Goal: Task Accomplishment & Management: Use online tool/utility

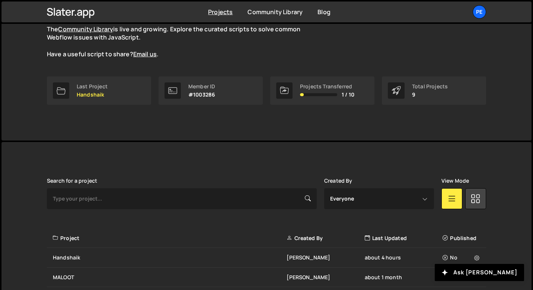
scroll to position [155, 0]
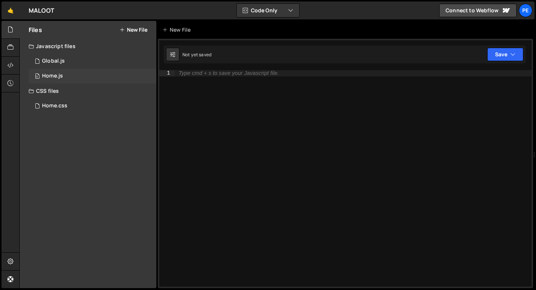
click at [65, 75] on div "0 Home.js 0" at bounding box center [93, 76] width 128 height 15
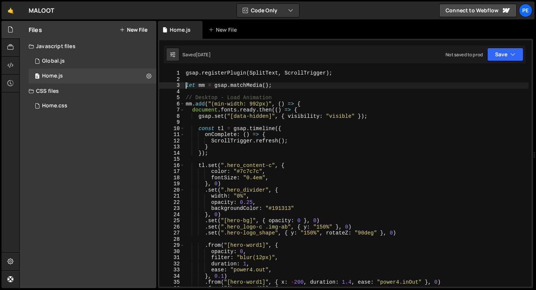
click at [186, 86] on div "gsap . registerPlugin ( SplitText , ScrollTrigger ) ; let mm = gsap . matchMedi…" at bounding box center [356, 184] width 344 height 229
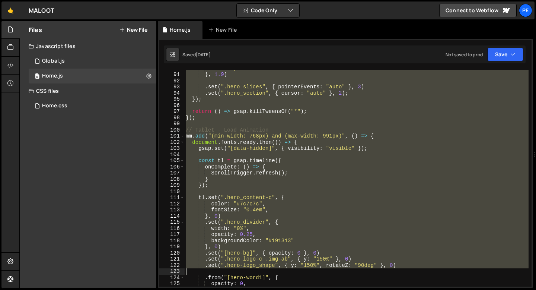
scroll to position [552, 0]
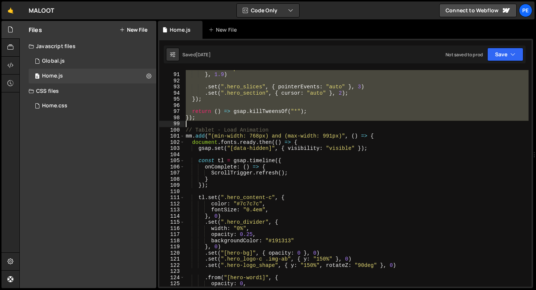
drag, startPoint x: 186, startPoint y: 87, endPoint x: 217, endPoint y: 121, distance: 46.1
click at [217, 121] on div "ease : "power4.out" } , 1.9 ) . set ( ".hero_slices" , { pointerEvents : "auto"…" at bounding box center [356, 179] width 344 height 229
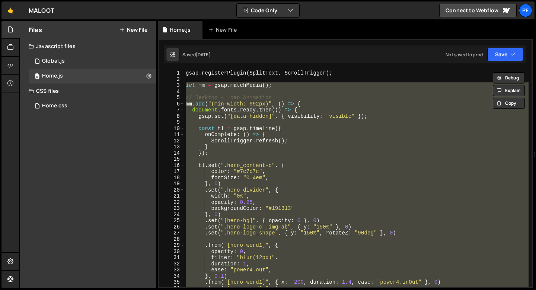
scroll to position [0, 0]
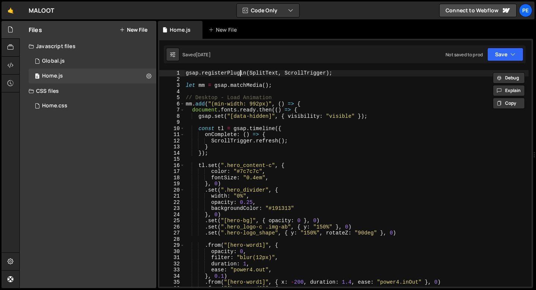
click at [241, 75] on div "gsap . registerPlugin ( SplitText , ScrollTrigger ) ; let mm = gsap . matchMedi…" at bounding box center [356, 184] width 344 height 229
click at [240, 74] on div "gsap . registerPlugin ( SplitText , ScrollTrigger ) ; let mm = gsap . matchMedi…" at bounding box center [356, 184] width 344 height 229
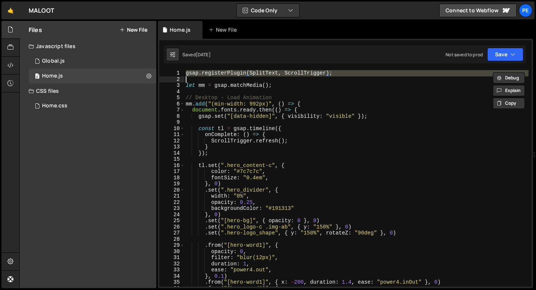
click at [240, 74] on div "gsap . registerPlugin ( SplitText , ScrollTrigger ) ; let mm = gsap . matchMedi…" at bounding box center [356, 184] width 344 height 229
type textarea "gsap.registerPlugin(SplitText, ScrollTrigger);"
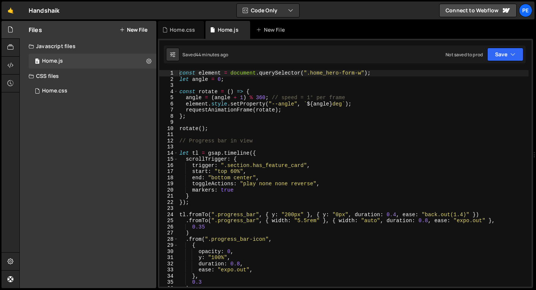
click at [180, 72] on div "const element = document . querySelector ( ".home_hero-form-w" ) ; let angle = …" at bounding box center [353, 184] width 351 height 229
type textarea "const element = document.querySelector(".home_hero-form-w");"
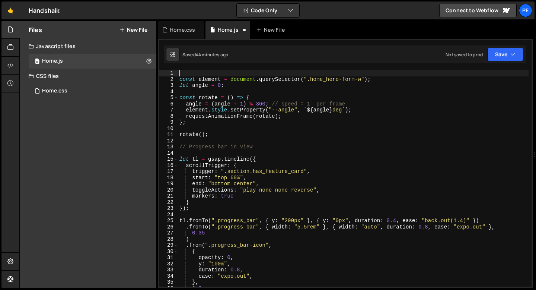
paste textarea
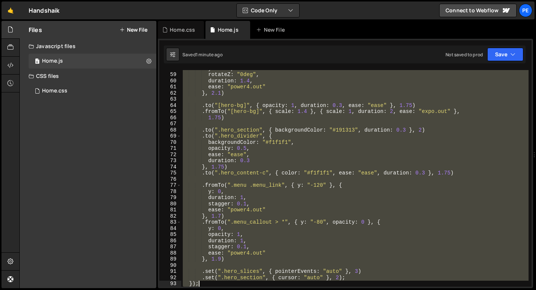
scroll to position [379, 0]
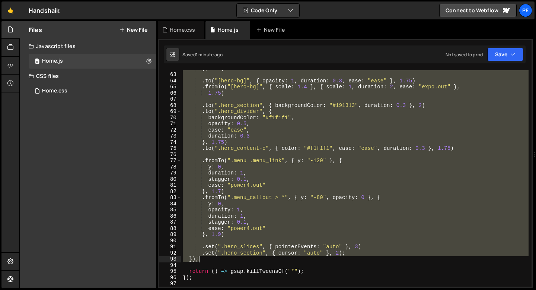
drag, startPoint x: 196, startPoint y: 131, endPoint x: 257, endPoint y: 258, distance: 141.6
click at [257, 258] on div "} , 2.1 ) . to ( "[hero-bg]" , { opacity : 1 , duration : 0.3 , ease : "ease" }…" at bounding box center [354, 179] width 347 height 229
type textarea ".set(".hero_section", { cursor: "auto" }, 2); });"
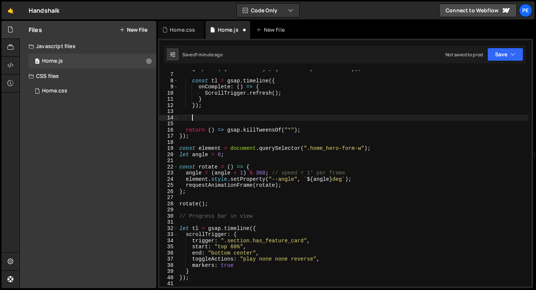
scroll to position [0, 0]
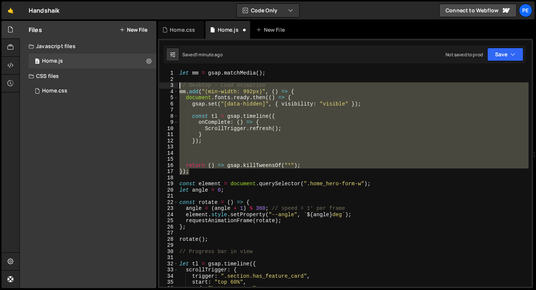
drag, startPoint x: 193, startPoint y: 172, endPoint x: 171, endPoint y: 88, distance: 87.3
click at [171, 88] on div "1 2 3 4 5 6 7 8 9 10 11 12 13 14 15 16 17 18 19 20 21 22 23 24 25 26 27 28 29 3…" at bounding box center [345, 178] width 372 height 216
type textarea "// Desktop - Load Animation mm.add("(min-width: 992px)", () => {"
paste textarea
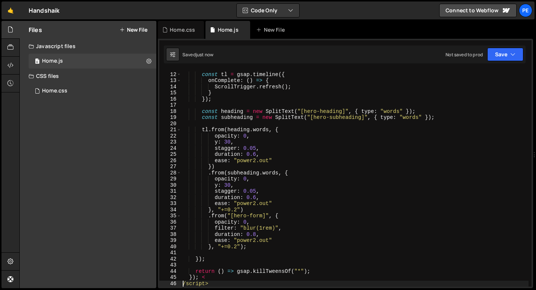
click at [217, 283] on div "const tl = gsap . timeline ({ onComplete : ( ) => { ScrollTrigger . refresh ( )…" at bounding box center [354, 179] width 347 height 229
type textarea "/script>"
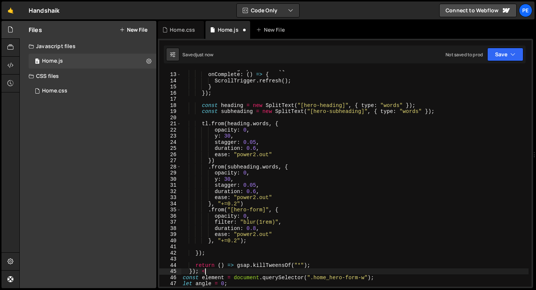
type textarea "});"
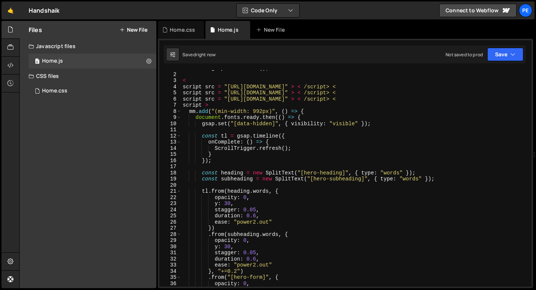
scroll to position [0, 0]
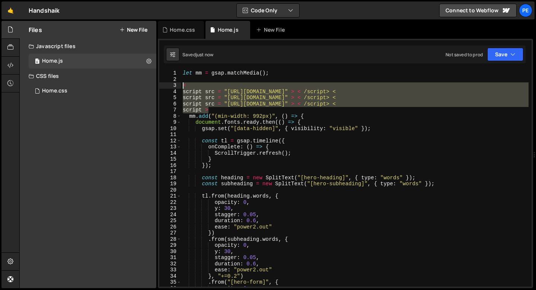
drag, startPoint x: 214, startPoint y: 110, endPoint x: 179, endPoint y: 88, distance: 41.3
click at [179, 88] on div "const element = document.querySelector(".home_hero-form-w"); 1 2 3 4 5 6 7 8 9 …" at bounding box center [345, 178] width 372 height 216
type textarea "< script src = "https://cdn.jsdelivr.net/npm/gsap@3.12.7/dist/gsap.min.js" > < …"
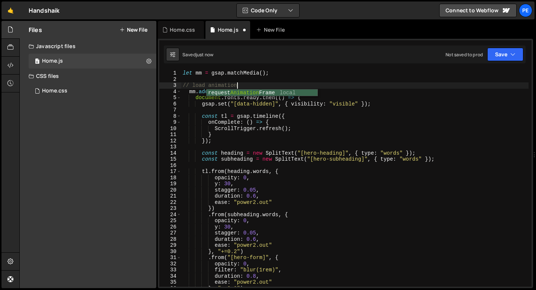
scroll to position [0, 3]
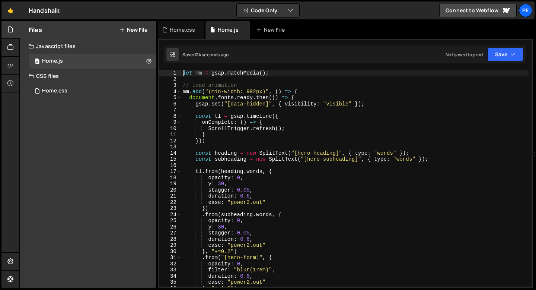
click at [184, 75] on div "let mm = gsap . matchMedia ( ) ; // load animation mm . add ( "(min-width: 992p…" at bounding box center [354, 184] width 347 height 229
type textarea "let mm = gsap.matchMedia();"
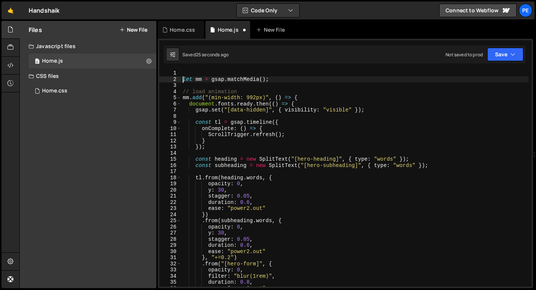
scroll to position [0, 0]
paste textarea
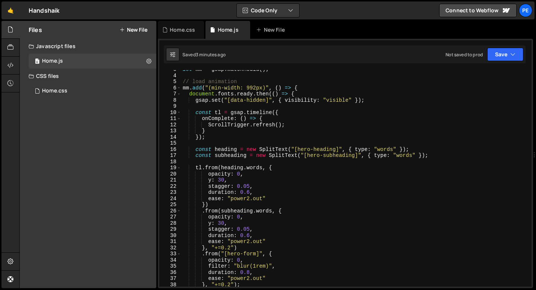
scroll to position [27, 0]
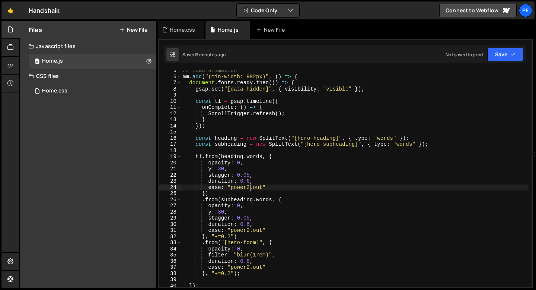
click at [248, 187] on div "// load animation mm . add ( "(min-width: 992px)" , ( ) => { document . fonts .…" at bounding box center [354, 181] width 347 height 229
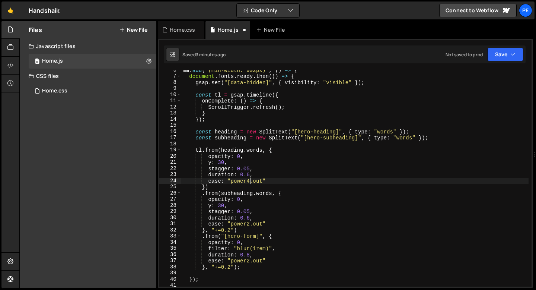
scroll to position [63, 0]
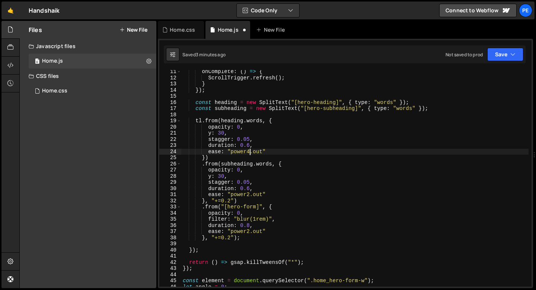
click at [249, 182] on div "onComplete : ( ) => { ScrollTrigger . refresh ( ) ; } }) ; const heading = new …" at bounding box center [354, 183] width 347 height 229
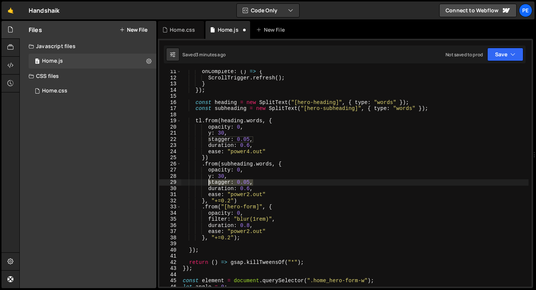
drag, startPoint x: 253, startPoint y: 182, endPoint x: 209, endPoint y: 183, distance: 44.7
click at [209, 183] on div "onComplete : ( ) => { ScrollTrigger . refresh ( ) ; } }) ; const heading = new …" at bounding box center [354, 183] width 347 height 229
type textarea "stagger: 0.05,"
paste textarea
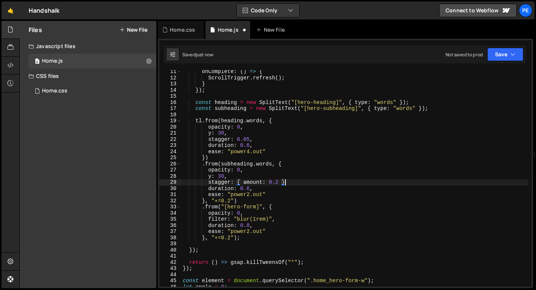
click at [220, 133] on div "onComplete : ( ) => { ScrollTrigger . refresh ( ) ; } }) ; const heading = new …" at bounding box center [354, 183] width 347 height 229
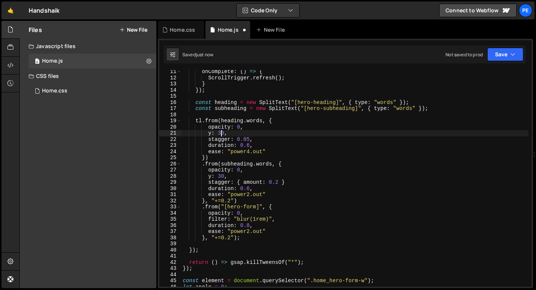
click at [234, 133] on div "onComplete : ( ) => { ScrollTrigger . refresh ( ) ; } }) ; const heading = new …" at bounding box center [354, 183] width 347 height 229
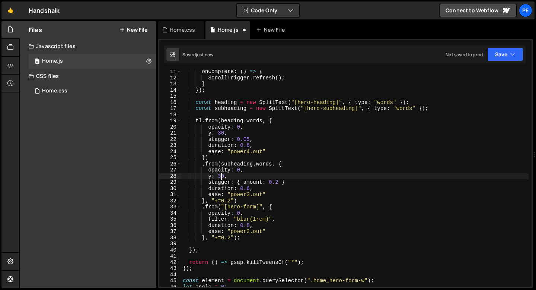
click at [221, 176] on div "onComplete : ( ) => { ScrollTrigger . refresh ( ) ; } }) ; const heading = new …" at bounding box center [354, 183] width 347 height 229
click at [248, 193] on div "onComplete : ( ) => { ScrollTrigger . refresh ( ) ; } }) ; const heading = new …" at bounding box center [354, 183] width 347 height 229
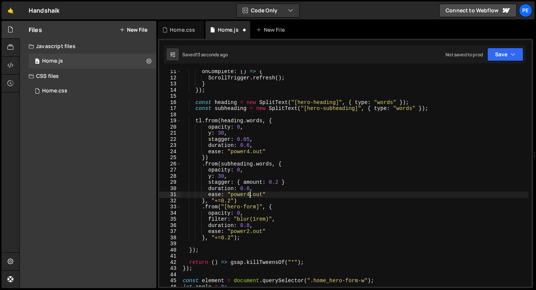
scroll to position [0, 4]
click at [232, 200] on div "onComplete : ( ) => { ScrollTrigger . refresh ( ) ; } }) ; const heading = new …" at bounding box center [354, 183] width 347 height 229
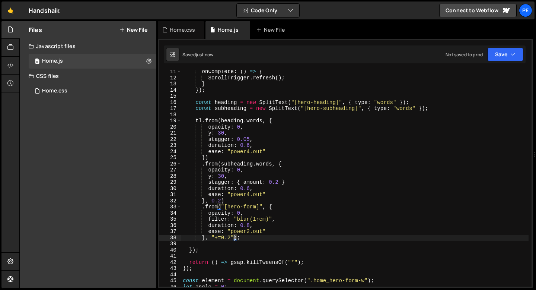
click at [234, 238] on div "onComplete : ( ) => { ScrollTrigger . refresh ( ) ; } }) ; const heading = new …" at bounding box center [354, 183] width 347 height 229
type textarea "}, 0.4);"
click at [243, 243] on div "onComplete : ( ) => { ScrollTrigger . refresh ( ) ; } }) ; const heading = new …" at bounding box center [354, 183] width 347 height 229
click at [250, 232] on div "onComplete : ( ) => { ScrollTrigger . refresh ( ) ; } }) ; const heading = new …" at bounding box center [354, 183] width 347 height 229
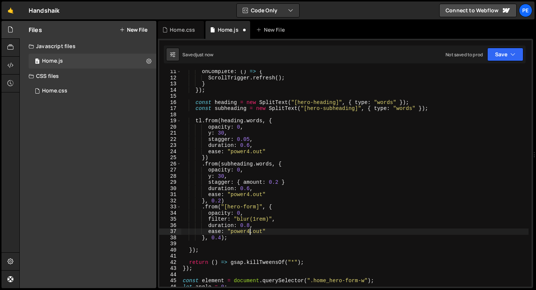
scroll to position [0, 4]
click at [256, 225] on div "onComplete : ( ) => { ScrollTrigger . refresh ( ) ; } }) ; const heading = new …" at bounding box center [354, 183] width 347 height 229
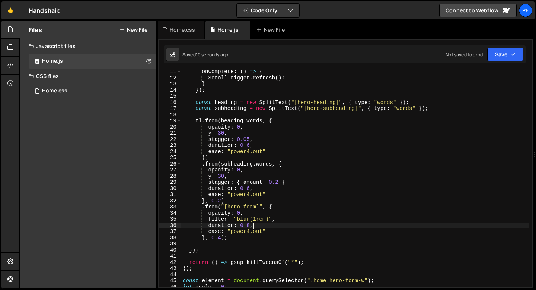
click at [286, 182] on div "onComplete : ( ) => { ScrollTrigger . refresh ( ) ; } }) ; const heading = new …" at bounding box center [354, 183] width 347 height 229
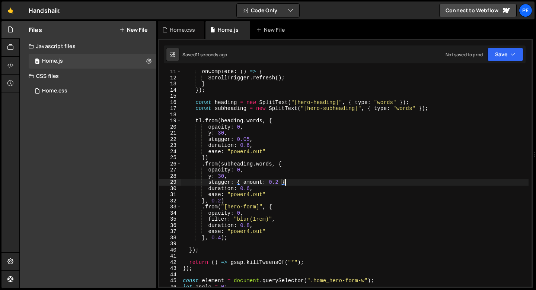
scroll to position [0, 7]
click at [220, 175] on div "onComplete : ( ) => { ScrollTrigger . refresh ( ) ; } }) ; const heading = new …" at bounding box center [354, 183] width 347 height 229
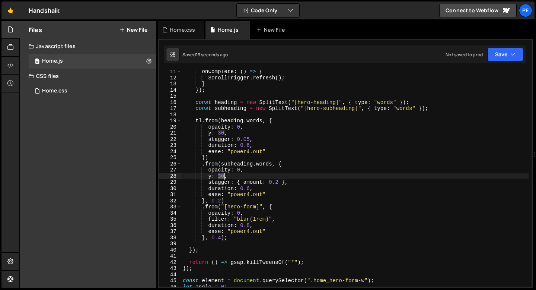
click at [220, 175] on div "onComplete : ( ) => { ScrollTrigger . refresh ( ) ; } }) ; const heading = new …" at bounding box center [354, 183] width 347 height 229
click at [265, 220] on div "onComplete : ( ) => { ScrollTrigger . refresh ( ) ; } }) ; const heading = new …" at bounding box center [354, 183] width 347 height 229
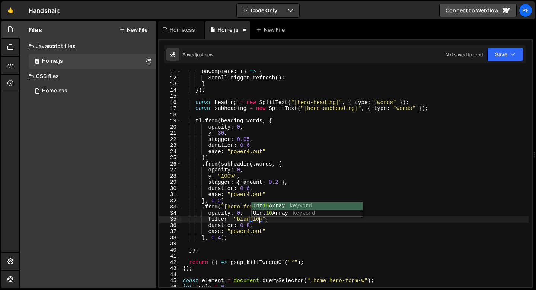
scroll to position [0, 6]
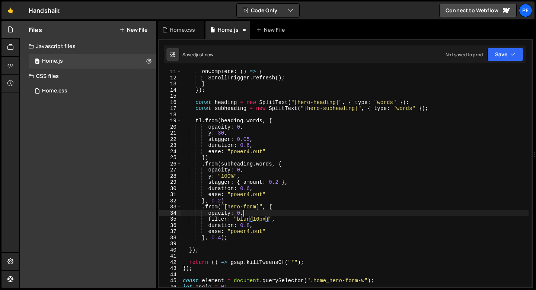
click at [250, 212] on div "onComplete : ( ) => { ScrollTrigger . refresh ( ) ; } }) ; const heading = new …" at bounding box center [354, 183] width 347 height 229
type textarea "opacity: 0,"
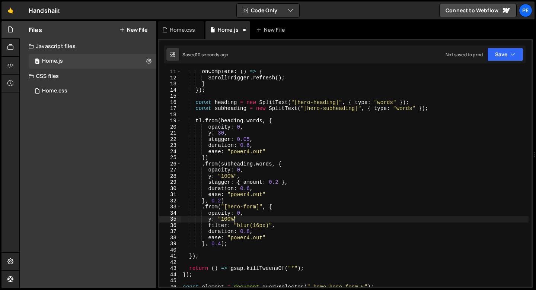
scroll to position [0, 3]
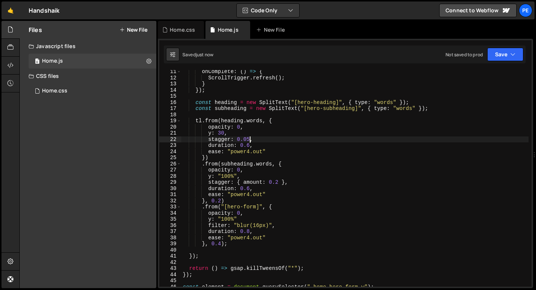
click at [249, 139] on div "onComplete : ( ) => { ScrollTrigger . refresh ( ) ; } }) ; const heading = new …" at bounding box center [354, 183] width 347 height 229
click at [256, 134] on div "onComplete : ( ) => { ScrollTrigger . refresh ( ) ; } }) ; const heading = new …" at bounding box center [354, 183] width 347 height 229
click at [250, 143] on div "onComplete : ( ) => { ScrollTrigger . refresh ( ) ; } }) ; const heading = new …" at bounding box center [354, 183] width 347 height 229
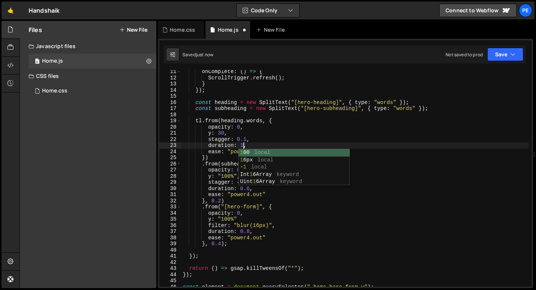
click at [235, 151] on div "onComplete : ( ) => { ScrollTrigger . refresh ( ) ; } }) ; const heading = new …" at bounding box center [354, 183] width 347 height 229
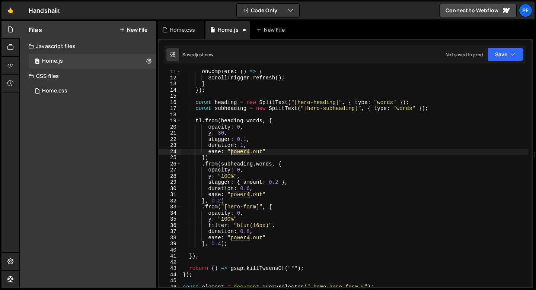
click at [235, 151] on div "onComplete : ( ) => { ScrollTrigger . refresh ( ) ; } }) ; const heading = new …" at bounding box center [354, 183] width 347 height 229
click at [262, 146] on div "onComplete : ( ) => { ScrollTrigger . refresh ( ) ; } }) ; const heading = new …" at bounding box center [354, 183] width 347 height 229
click at [249, 187] on div "onComplete : ( ) => { ScrollTrigger . refresh ( ) ; } }) ; const heading = new …" at bounding box center [354, 183] width 347 height 229
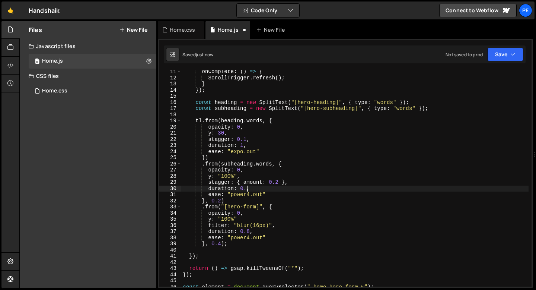
scroll to position [0, 4]
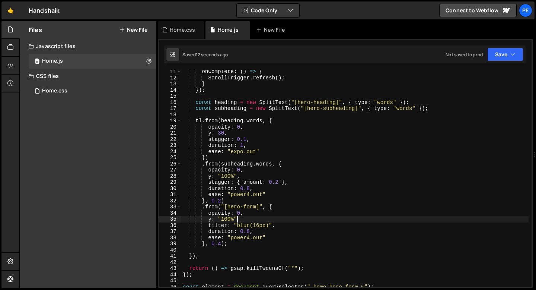
click at [237, 218] on div "onComplete : ( ) => { ScrollTrigger . refresh ( ) ; } }) ; const heading = new …" at bounding box center [354, 183] width 347 height 229
click at [247, 139] on div "onComplete : ( ) => { ScrollTrigger . refresh ( ) ; } }) ; const heading = new …" at bounding box center [354, 183] width 347 height 229
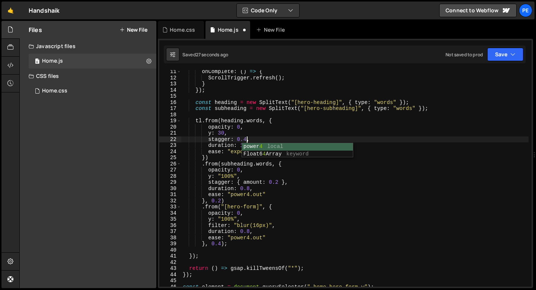
scroll to position [0, 4]
click at [222, 132] on div "onComplete : ( ) => { ScrollTrigger . refresh ( ) ; } }) ; const heading = new …" at bounding box center [354, 183] width 347 height 229
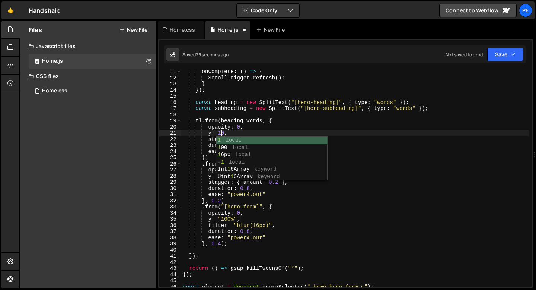
scroll to position [0, 3]
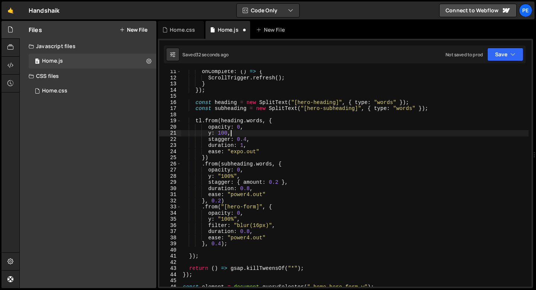
click at [244, 144] on div "onComplete : ( ) => { ScrollTrigger . refresh ( ) ; } }) ; const heading = new …" at bounding box center [354, 183] width 347 height 229
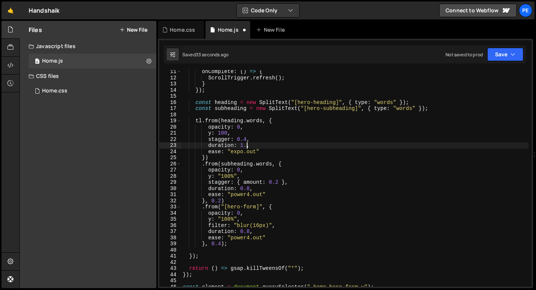
scroll to position [0, 4]
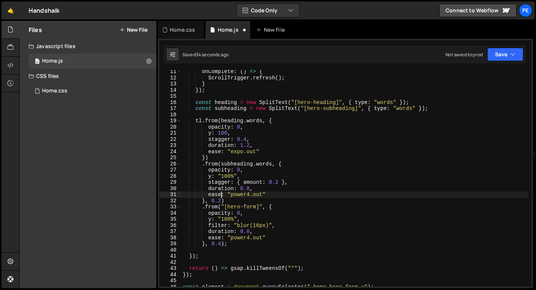
click at [220, 196] on div "onComplete : ( ) => { ScrollTrigger . refresh ( ) ; } }) ; const heading = new …" at bounding box center [354, 183] width 347 height 229
click at [221, 201] on div "onComplete : ( ) => { ScrollTrigger . refresh ( ) ; } }) ; const heading = new …" at bounding box center [354, 183] width 347 height 229
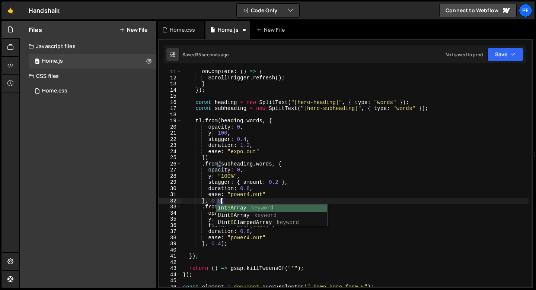
scroll to position [0, 2]
click at [220, 245] on div "onComplete : ( ) => { ScrollTrigger . refresh ( ) ; } }) ; const heading = new …" at bounding box center [354, 183] width 347 height 229
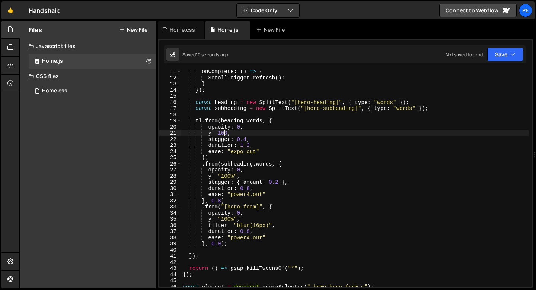
click at [225, 133] on div "onComplete : ( ) => { ScrollTrigger . refresh ( ) ; } }) ; const heading = new …" at bounding box center [354, 183] width 347 height 229
click at [220, 199] on div "onComplete : ( ) => { ScrollTrigger . refresh ( ) ; } }) ; const heading = new …" at bounding box center [354, 183] width 347 height 229
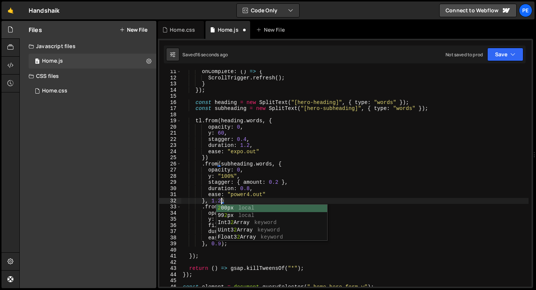
click at [221, 244] on div "onComplete : ( ) => { ScrollTrigger . refresh ( ) ; } }) ; const heading = new …" at bounding box center [354, 183] width 347 height 229
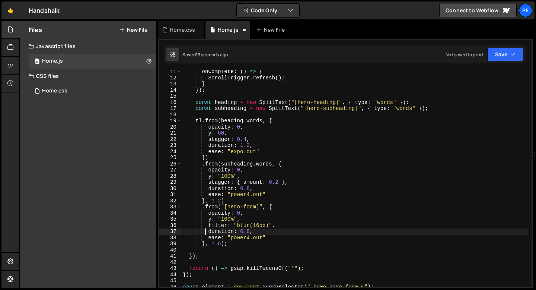
click at [205, 234] on div "onComplete : ( ) => { ScrollTrigger . refresh ( ) ; } }) ; const heading = new …" at bounding box center [354, 183] width 347 height 229
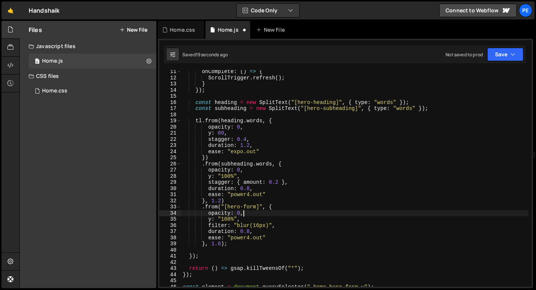
click at [256, 214] on div "onComplete : ( ) => { ScrollTrigger . refresh ( ) ; } }) ; const heading = new …" at bounding box center [354, 183] width 347 height 229
type textarea "opacity: 0,"
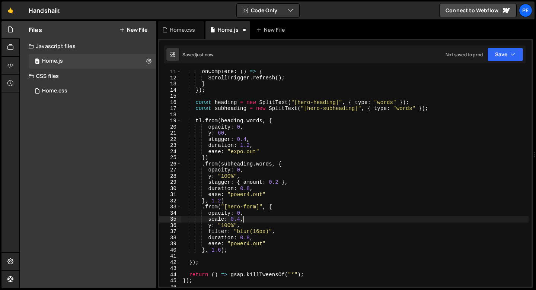
scroll to position [0, 4]
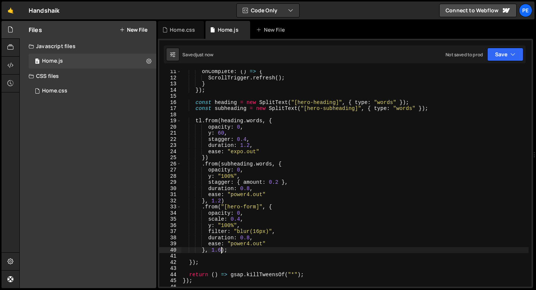
click at [221, 249] on div "onComplete : ( ) => { ScrollTrigger . refresh ( ) ; } }) ; const heading = new …" at bounding box center [354, 183] width 347 height 229
click at [246, 226] on div "onComplete : ( ) => { ScrollTrigger . refresh ( ) ; } }) ; const heading = new …" at bounding box center [354, 183] width 347 height 229
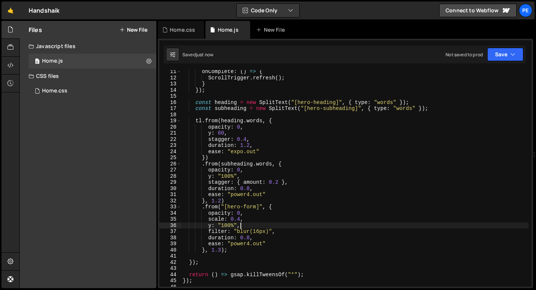
click at [246, 226] on div "onComplete : ( ) => { ScrollTrigger . refresh ( ) ; } }) ; const heading = new …" at bounding box center [354, 183] width 347 height 229
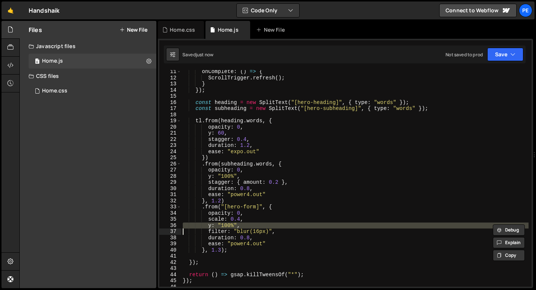
click at [246, 226] on div "onComplete : ( ) => { ScrollTrigger . refresh ( ) ; } }) ; const heading = new …" at bounding box center [354, 183] width 347 height 229
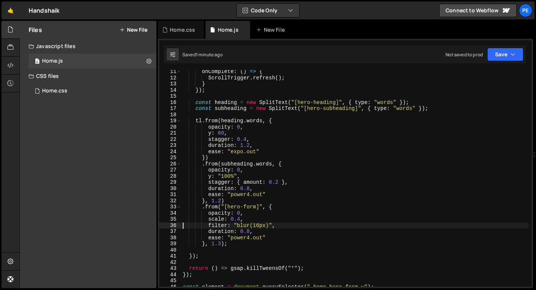
click at [236, 244] on div "onComplete : ( ) => { ScrollTrigger . refresh ( ) ; } }) ; const heading = new …" at bounding box center [354, 183] width 347 height 229
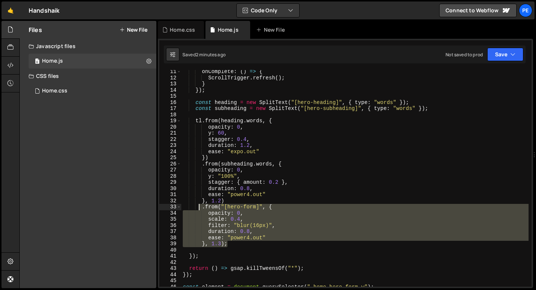
drag, startPoint x: 232, startPoint y: 244, endPoint x: 200, endPoint y: 209, distance: 46.9
click at [200, 209] on div "onComplete : ( ) => { ScrollTrigger . refresh ( ) ; } }) ; const heading = new …" at bounding box center [354, 183] width 347 height 229
click at [240, 244] on div "onComplete : ( ) => { ScrollTrigger . refresh ( ) ; } }) ; const heading = new …" at bounding box center [354, 178] width 347 height 216
type textarea "}, 1.3);"
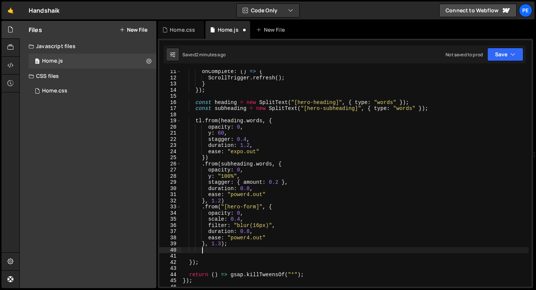
scroll to position [0, 1]
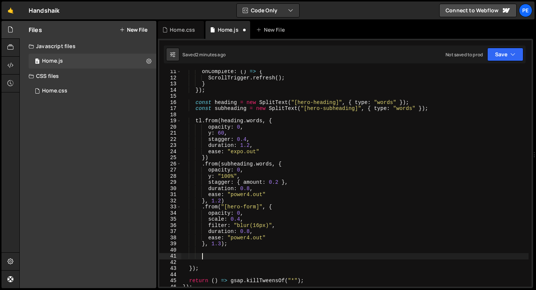
paste textarea "}, 1.3);"
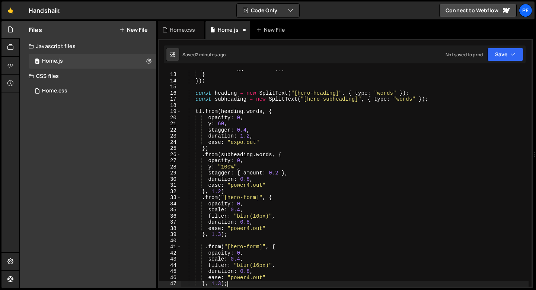
scroll to position [72, 0]
click at [255, 247] on div "ScrollTrigger . refresh ( ) ; } }) ; const heading = new SplitText ( "[hero-hea…" at bounding box center [354, 179] width 347 height 229
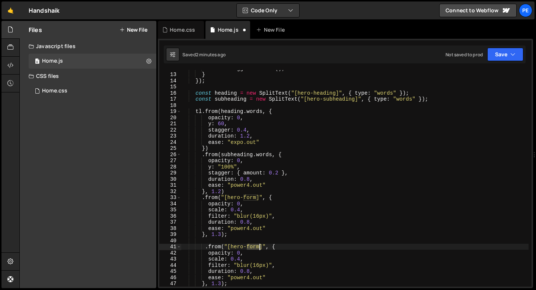
click at [255, 247] on div "ScrollTrigger . refresh ( ) ; } }) ; const heading = new SplitText ( "[hero-hea…" at bounding box center [354, 179] width 347 height 229
click at [217, 260] on div "ScrollTrigger . refresh ( ) ; } }) ; const heading = new SplitText ( "[hero-hea…" at bounding box center [354, 179] width 347 height 229
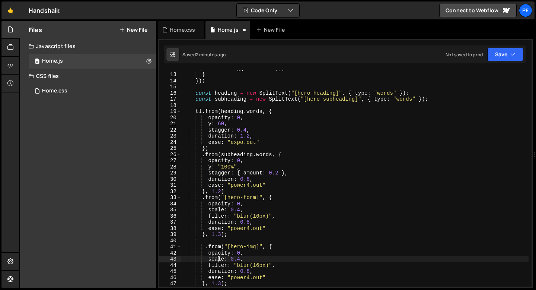
click at [217, 260] on div "ScrollTrigger . refresh ( ) ; } }) ; const heading = new SplitText ( "[hero-hea…" at bounding box center [354, 179] width 347 height 229
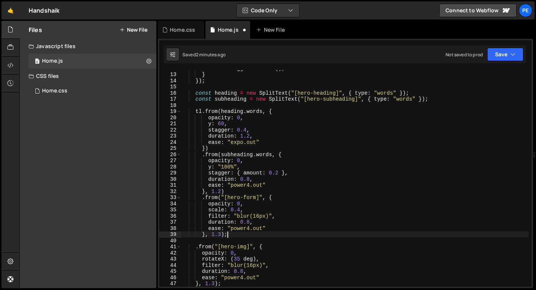
click at [232, 236] on div "ScrollTrigger . refresh ( ) ; } }) ; const heading = new SplitText ( "[hero-hea…" at bounding box center [354, 179] width 347 height 229
type textarea "}, 1.3)"
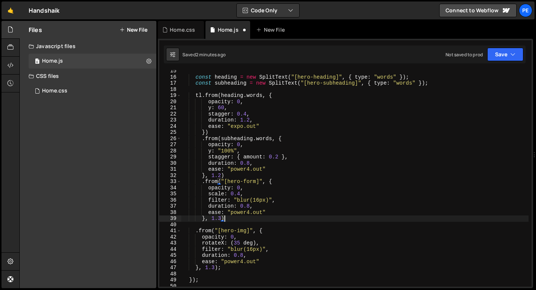
scroll to position [89, 0]
click at [223, 273] on div "const heading = new SplitText ( "[hero-heading]" , { type : "words" }) ; const …" at bounding box center [354, 181] width 347 height 229
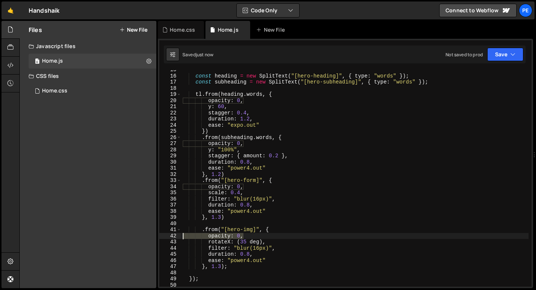
drag, startPoint x: 244, startPoint y: 236, endPoint x: 182, endPoint y: 237, distance: 61.8
click at [182, 237] on div "const heading = new SplitText ( "[hero-heading]" , { type : "words" }) ; const …" at bounding box center [354, 181] width 347 height 229
click at [270, 238] on div "const heading = new SplitText ( "[hero-heading]" , { type : "words" }) ; const …" at bounding box center [354, 178] width 347 height 216
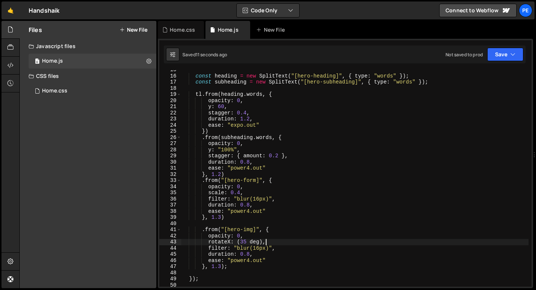
click at [269, 243] on div "const heading = new SplitText ( "[hero-heading]" , { type : "words" }) ; const …" at bounding box center [354, 181] width 347 height 229
click at [251, 242] on div "const heading = new SplitText ( "[hero-heading]" , { type : "words" }) ; const …" at bounding box center [354, 181] width 347 height 229
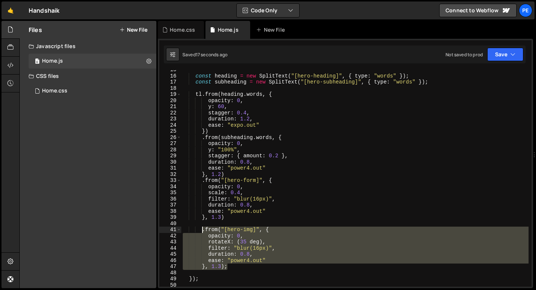
drag, startPoint x: 228, startPoint y: 268, endPoint x: 201, endPoint y: 228, distance: 47.5
click at [201, 228] on div "const heading = new SplitText ( "[hero-heading]" , { type : "words" }) ; const …" at bounding box center [354, 181] width 347 height 229
paste textarea "}, 1.3);"
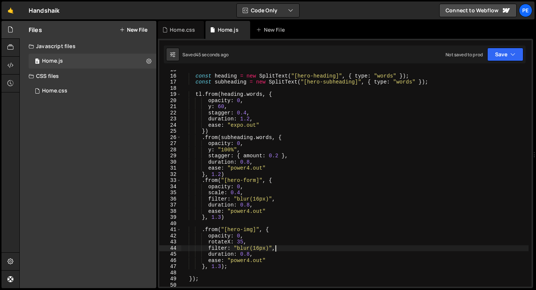
click at [279, 249] on div "const heading = new SplitText ( "[hero-heading]" , { type : "words" }) ; const …" at bounding box center [354, 181] width 347 height 229
click at [250, 247] on div "const heading = new SplitText ( "[hero-heading]" , { type : "words" }) ; const …" at bounding box center [354, 181] width 347 height 229
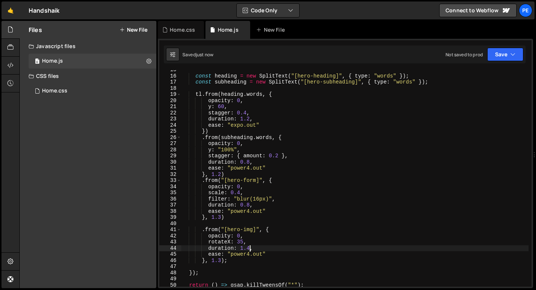
click at [221, 259] on div "const heading = new SplitText ( "[hero-heading]" , { type : "words" }) ; const …" at bounding box center [354, 181] width 347 height 229
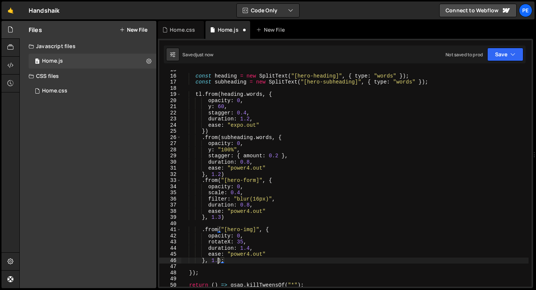
scroll to position [0, 3]
click at [247, 236] on div "const heading = new SplitText ( "[hero-heading]" , { type : "words" }) ; const …" at bounding box center [354, 181] width 347 height 229
type textarea "opacity: 0,"
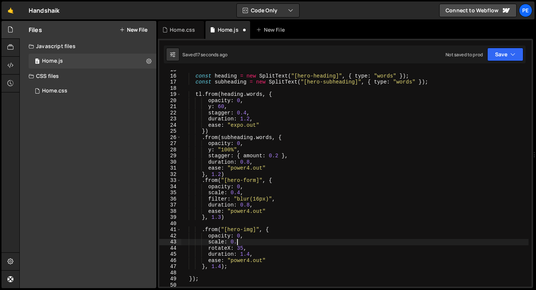
scroll to position [0, 3]
click at [251, 254] on div "const heading = new SplitText ( "[hero-heading]" , { type : "words" }) ; const …" at bounding box center [354, 181] width 347 height 229
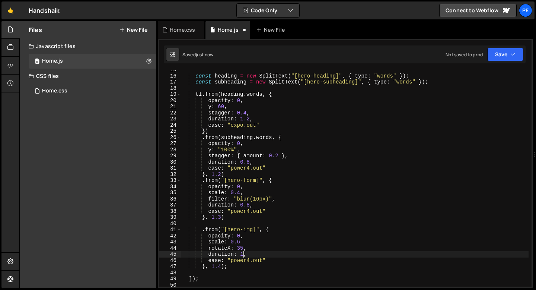
click at [244, 261] on div "const heading = new SplitText ( "[hero-heading]" , { type : "words" }) ; const …" at bounding box center [354, 181] width 347 height 229
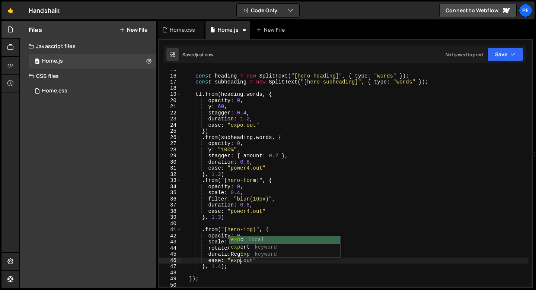
scroll to position [0, 4]
click at [241, 243] on div "const heading = new SplitText ( "[hero-heading]" , { type : "words" }) ; const …" at bounding box center [354, 181] width 347 height 229
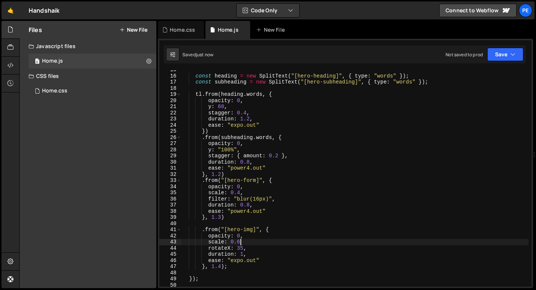
scroll to position [0, 4]
click at [244, 247] on div "const heading = new SplitText ( "[hero-heading]" , { type : "words" }) ; const …" at bounding box center [354, 181] width 347 height 229
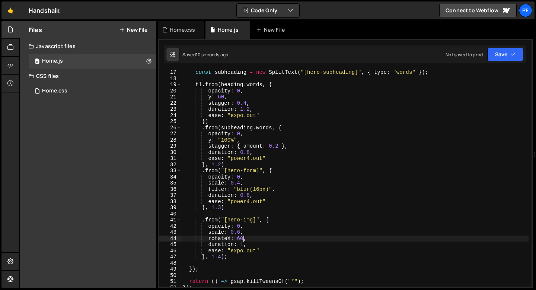
scroll to position [110, 0]
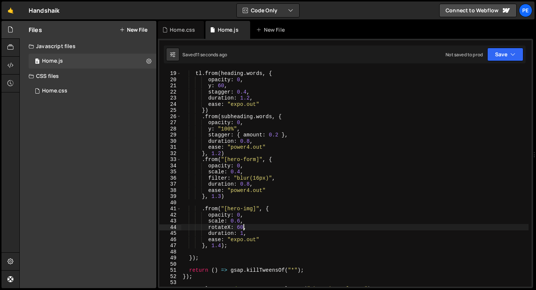
click at [231, 246] on div "tl . from ( heading . words , { opacity : 0 , y : 60 , stagger : 0.4 , duration…" at bounding box center [354, 178] width 347 height 229
type textarea "}, 1.4);"
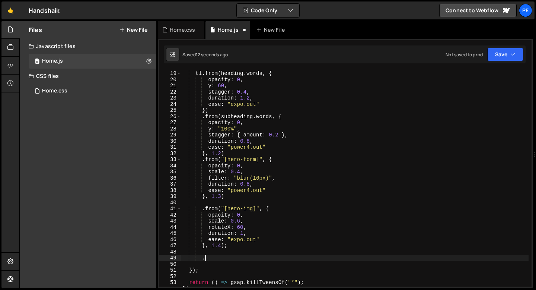
scroll to position [0, 1]
paste textarea "home_hero_chat-inner"
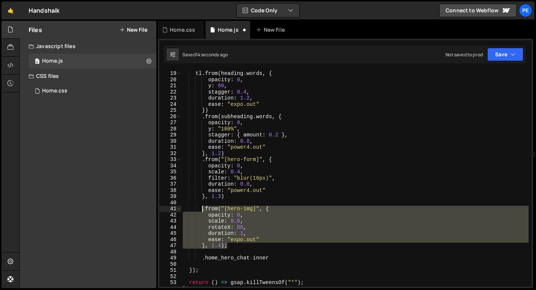
drag, startPoint x: 230, startPoint y: 244, endPoint x: 202, endPoint y: 211, distance: 43.1
click at [202, 211] on div "tl . from ( heading . words , { opacity : 0 , y : 60 , stagger : 0.4 , duration…" at bounding box center [354, 178] width 347 height 229
click at [232, 247] on div "tl . from ( heading . words , { opacity : 0 , y : 60 , stagger : 0.4 , duration…" at bounding box center [354, 178] width 347 height 216
type textarea "}, 1.4);"
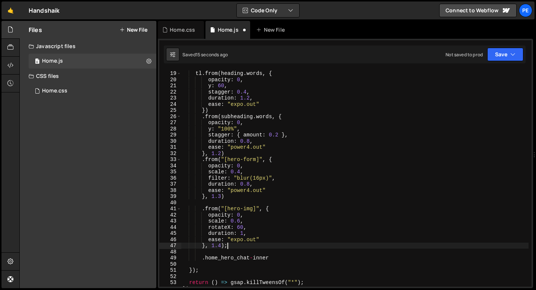
scroll to position [0, 1]
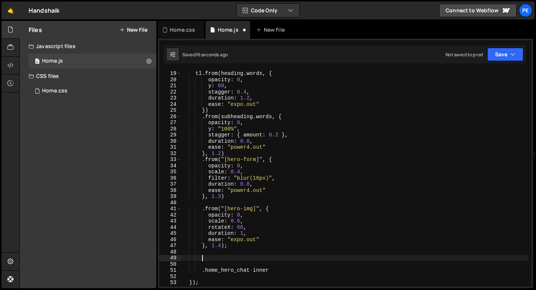
paste textarea "}, 1.4);"
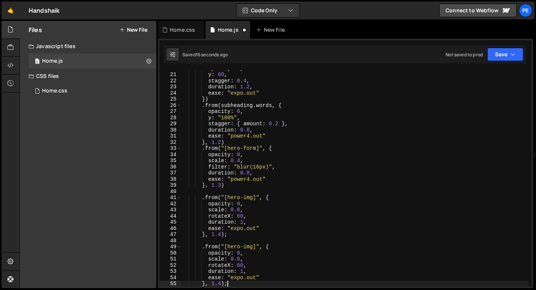
scroll to position [121, 0]
click at [231, 237] on div "opacity : 0 , y : 60 , stagger : 0.4 , duration : 1.2 , ease : "expo.out" }) . …" at bounding box center [354, 179] width 347 height 229
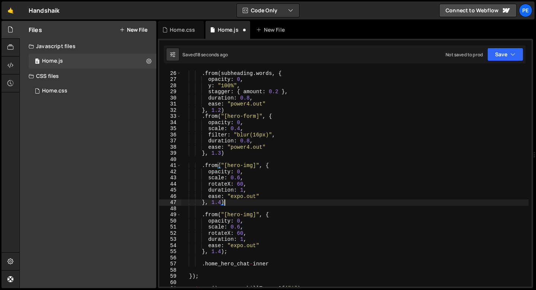
scroll to position [182, 0]
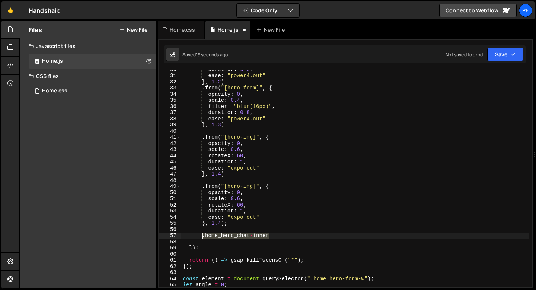
drag, startPoint x: 270, startPoint y: 236, endPoint x: 203, endPoint y: 237, distance: 67.8
click at [203, 237] on div "duration : 0.8 , ease : "power4.out" } , 1.2 ) . from ( "[hero-form]" , { opaci…" at bounding box center [354, 180] width 347 height 229
type textarea ".home_hero_chat-inner"
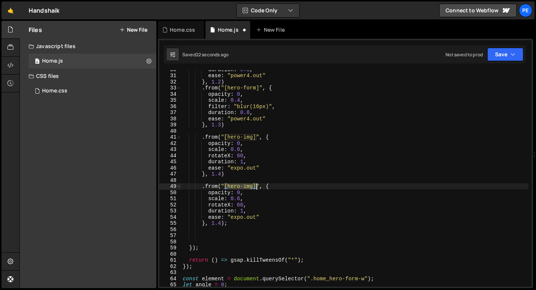
drag, startPoint x: 224, startPoint y: 186, endPoint x: 256, endPoint y: 185, distance: 32.4
click at [256, 185] on div "duration : 0.8 , ease : "power4.out" } , 1.2 ) . from ( "[hero-form]" , { opaci…" at bounding box center [354, 180] width 347 height 229
paste textarea ".home_hero_chat-inner"
click at [229, 188] on div "duration : 0.8 , ease : "power4.out" } , 1.2 ) . from ( "[hero-form]" , { opaci…" at bounding box center [354, 180] width 347 height 229
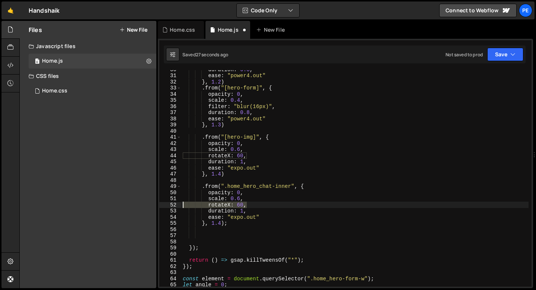
drag, startPoint x: 249, startPoint y: 204, endPoint x: 152, endPoint y: 203, distance: 97.2
click at [152, 203] on div "Files New File Javascript files 0 Home.js 0 CSS files Home.css 0 Copy share lin…" at bounding box center [277, 154] width 517 height 267
type textarea "rotateX: 60,"
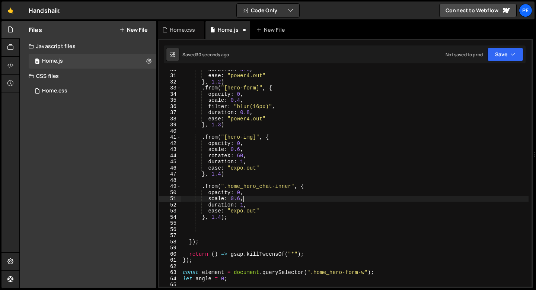
click at [221, 216] on div "duration : 0.8 , ease : "power4.out" } , 1.2 ) . from ( "[hero-form]" , { opaci…" at bounding box center [354, 180] width 347 height 229
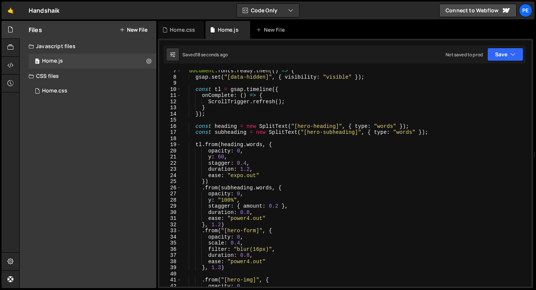
scroll to position [56, 0]
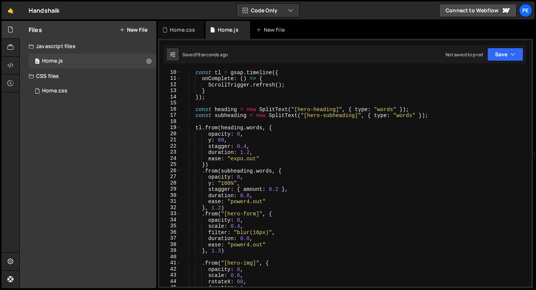
click at [222, 140] on div "const tl = gsap . timeline ({ onComplete : ( ) => { ScrollTrigger . refresh ( )…" at bounding box center [354, 183] width 347 height 229
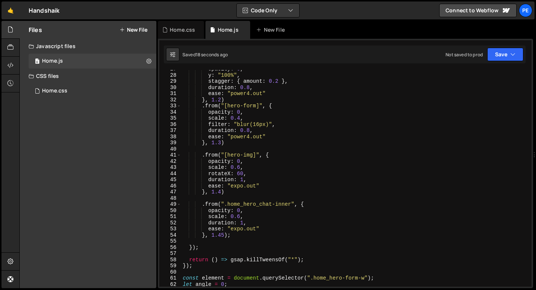
scroll to position [163, 0]
click at [249, 171] on div "opacity : 0 , y : "100%" , stagger : { amount : 0.2 } , duration : 0.8 , ease :…" at bounding box center [354, 180] width 347 height 229
type textarea "rotateX: 60,"
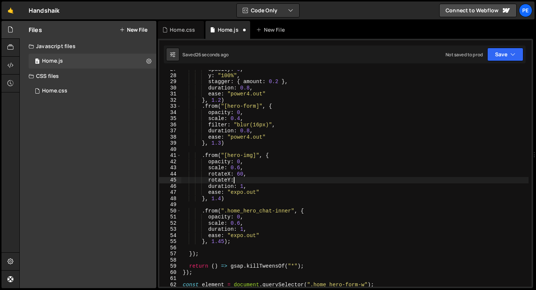
scroll to position [0, 3]
type textarea "rotateY: -30,"
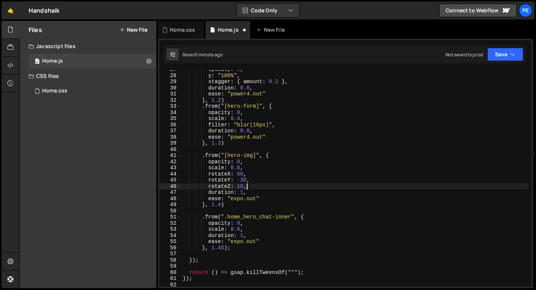
scroll to position [0, 4]
click at [241, 225] on div "opacity : 0 , y : "100%" , stagger : { amount : 0.2 } , duration : 0.8 , ease :…" at bounding box center [354, 180] width 347 height 229
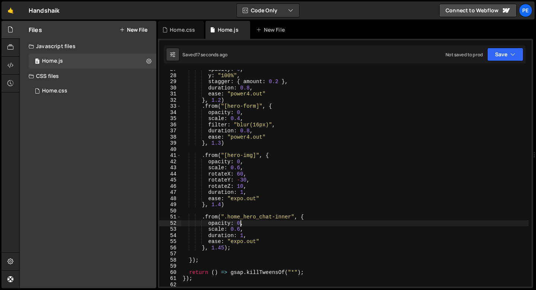
click at [239, 226] on div "opacity : 0 , y : "100%" , stagger : { amount : 0.2 } , duration : 0.8 , ease :…" at bounding box center [354, 180] width 347 height 229
click at [248, 225] on div "opacity : 0 , y : "100%" , stagger : { amount : 0.2 } , duration : 0.8 , ease :…" at bounding box center [354, 180] width 347 height 229
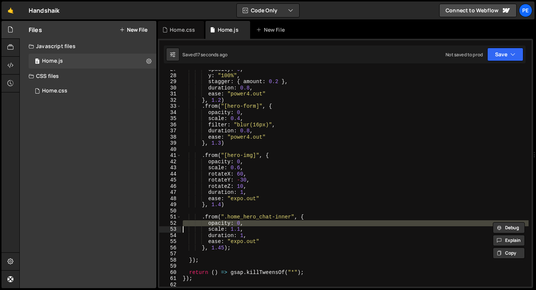
click at [248, 225] on div "opacity : 0 , y : "100%" , stagger : { amount : 0.2 } , duration : 0.8 , ease :…" at bounding box center [354, 180] width 347 height 229
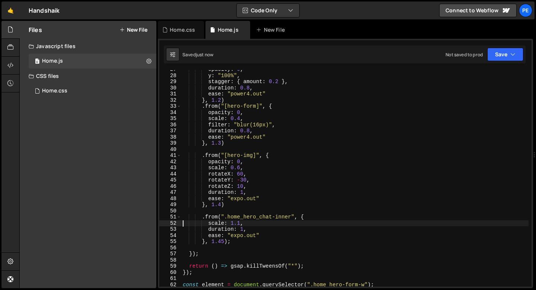
click at [243, 177] on div "opacity : 0 , y : "100%" , stagger : { amount : 0.2 } , duration : 0.8 , ease :…" at bounding box center [354, 180] width 347 height 229
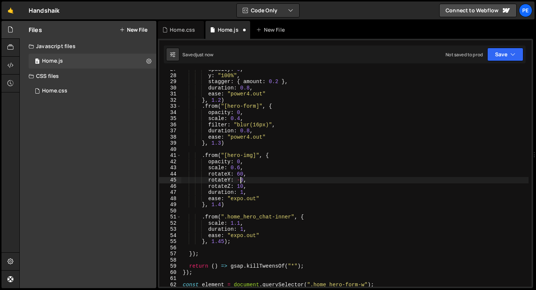
scroll to position [0, 4]
click at [253, 180] on div "opacity : 0 , y : "100%" , stagger : { amount : 0.2 } , duration : 0.8 , ease :…" at bounding box center [354, 180] width 347 height 229
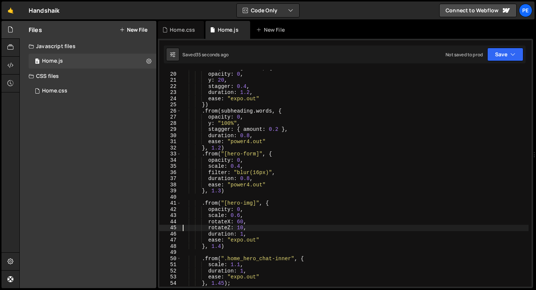
scroll to position [42, 0]
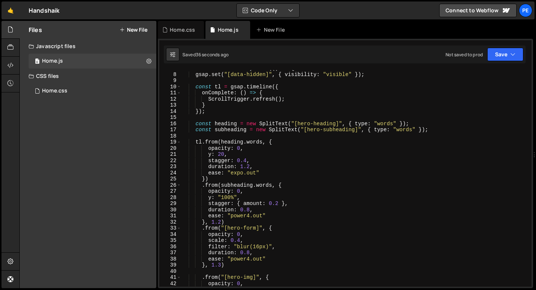
click at [248, 156] on div "document . fonts . ready . then (( ) => { gsap . set ( "[data-hidden]" , { visi…" at bounding box center [354, 179] width 347 height 229
click at [246, 159] on div "document . fonts . ready . then (( ) => { gsap . set ( "[data-hidden]" , { visi…" at bounding box center [354, 179] width 347 height 229
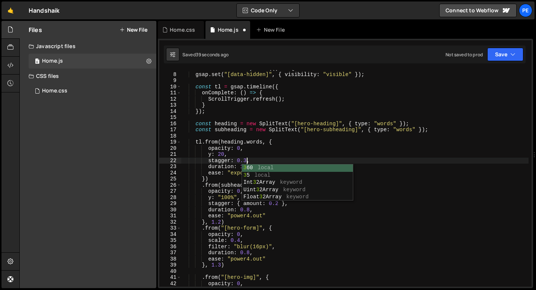
click at [260, 152] on div "document . fonts . ready . then (( ) => { gsap . set ( "[data-hidden]" , { visi…" at bounding box center [354, 179] width 347 height 229
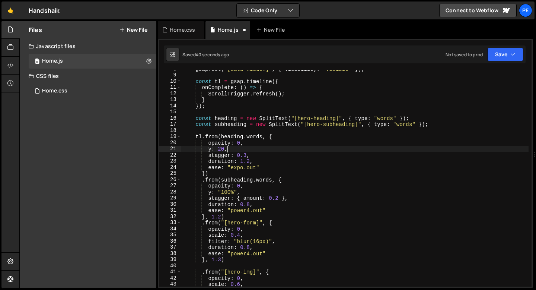
scroll to position [48, 0]
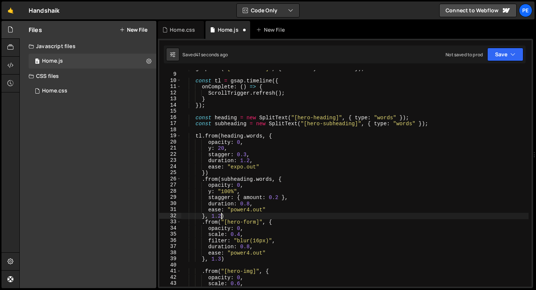
click at [221, 214] on div "gsap . set ( "[data-hidden]" , { visibility : "visible" }) ; const tl = gsap . …" at bounding box center [354, 179] width 347 height 229
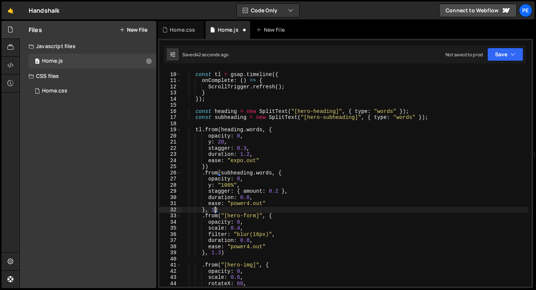
scroll to position [54, 0]
click at [222, 254] on div "const tl = gsap . timeline ({ onComplete : ( ) => { ScrollTrigger . refresh ( )…" at bounding box center [354, 179] width 347 height 229
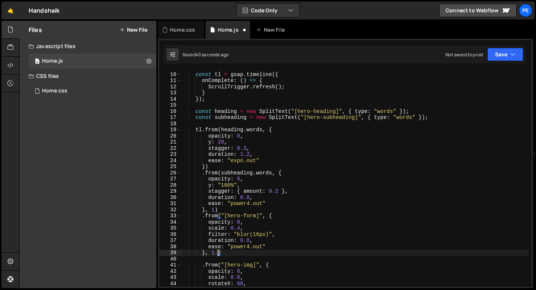
scroll to position [0, 2]
click at [157, 235] on div "Files New File Javascript files 0 Home.js 0 CSS files Home.css 0 Copy share lin…" at bounding box center [277, 154] width 517 height 267
type textarea "scale: 0.4,"
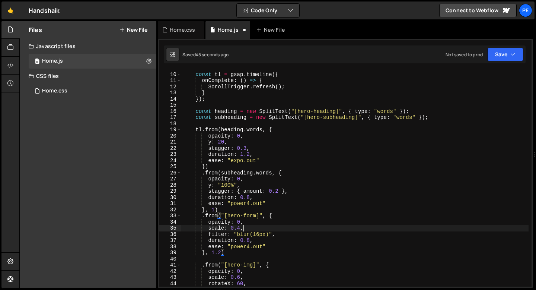
click at [256, 225] on div "const tl = gsap . timeline ({ onComplete : ( ) => { ScrollTrigger . refresh ( )…" at bounding box center [354, 179] width 347 height 229
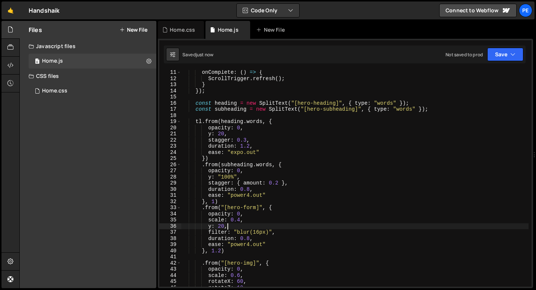
scroll to position [98, 0]
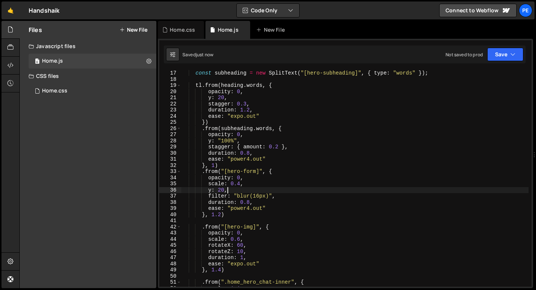
click at [249, 152] on div "const subheading = new SplitText ( "[hero-subheading]" , { type : "words" }) ; …" at bounding box center [354, 184] width 347 height 229
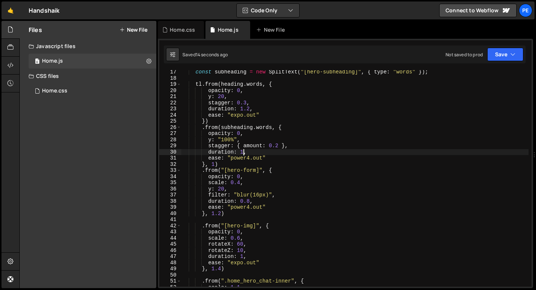
scroll to position [111, 0]
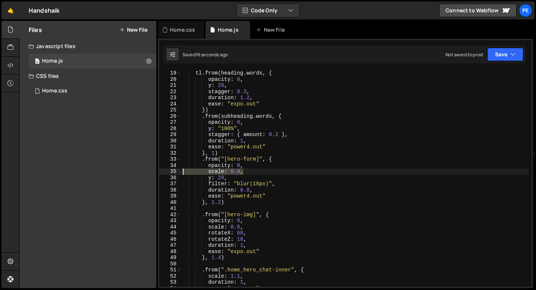
drag, startPoint x: 248, startPoint y: 174, endPoint x: 177, endPoint y: 166, distance: 71.2
click at [177, 168] on div "duration: 1, 19 20 21 22 23 24 25 26 27 28 29 30 31 32 33 34 35 36 37 38 39 40 …" at bounding box center [345, 178] width 372 height 216
type textarea "opacity: 0, scale: 0.4,"
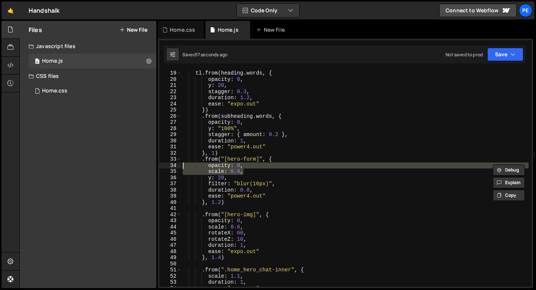
scroll to position [0, 0]
click at [239, 173] on div "tl . from ( heading . words , { opacity : 0 , y : 20 , stagger : 0.3 , duration…" at bounding box center [354, 178] width 347 height 216
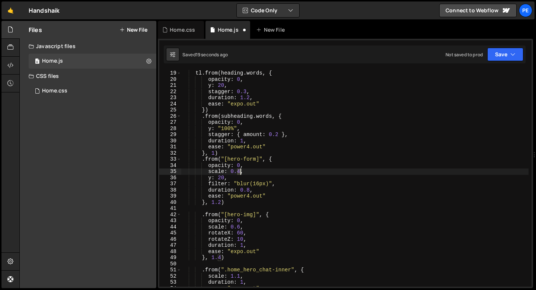
click at [239, 173] on div "tl . from ( heading . words , { opacity : 0 , y : 20 , stagger : 0.3 , duration…" at bounding box center [354, 184] width 347 height 229
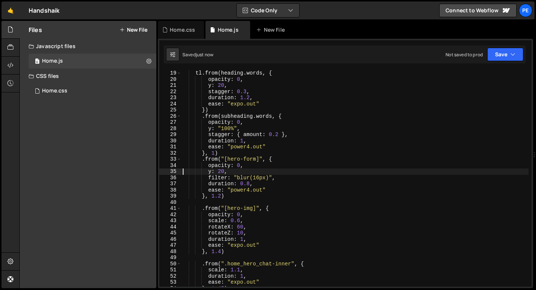
click at [221, 194] on div "tl . from ( heading . words , { opacity : 0 , y : 20 , stagger : 0.3 , duration…" at bounding box center [354, 184] width 347 height 229
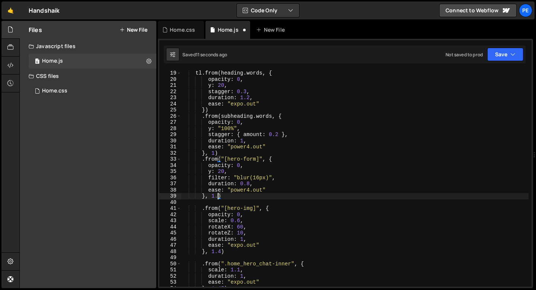
scroll to position [0, 2]
click at [278, 135] on div "tl . from ( heading . words , { opacity : 0 , y : 20 , stagger : 0.3 , duration…" at bounding box center [354, 184] width 347 height 229
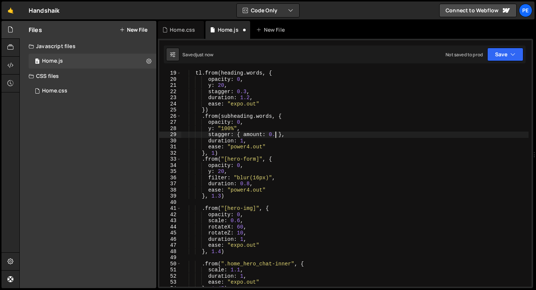
scroll to position [0, 6]
click at [259, 178] on div "tl . from ( heading . words , { opacity : 0 , y : 20 , stagger : 0.3 , duration…" at bounding box center [354, 184] width 347 height 229
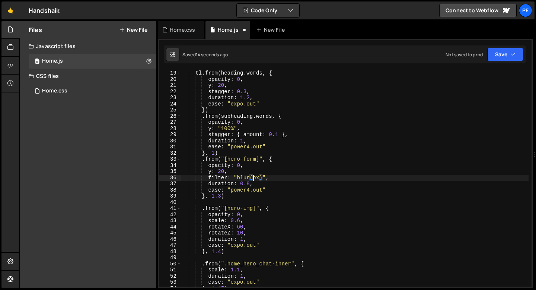
type textarea "filter: "blur(8px)","
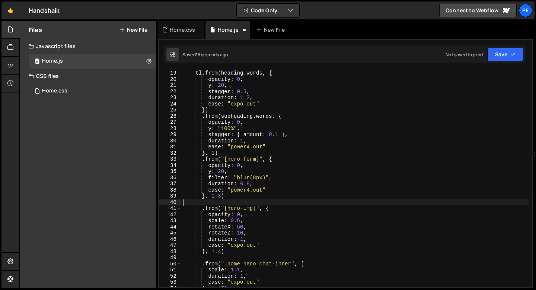
click at [226, 205] on div "tl . from ( heading . words , { opacity : 0 , y : 20 , stagger : 0.3 , duration…" at bounding box center [354, 184] width 347 height 229
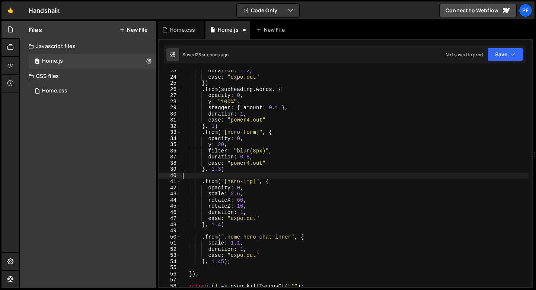
scroll to position [137, 0]
click at [235, 223] on div "duration : 1.2 , ease : "expo.out" }) . from ( subheading . words , { opacity :…" at bounding box center [354, 181] width 347 height 229
type textarea "}, 1.4)"
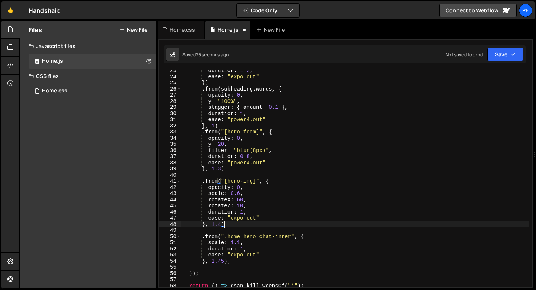
scroll to position [0, 1]
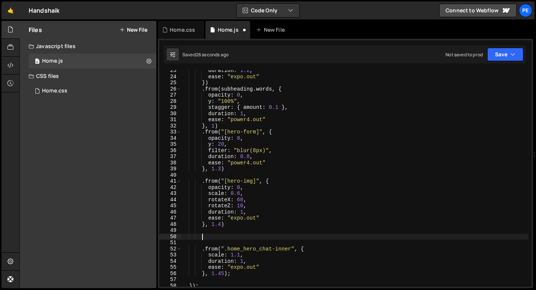
paste textarea "home_hero-media_1"
click at [203, 236] on div "duration : 1.2 , ease : "expo.out" }) . from ( subheading . words , { opacity :…" at bounding box center [354, 181] width 347 height 229
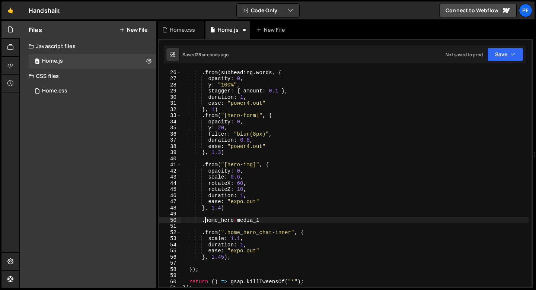
scroll to position [154, 0]
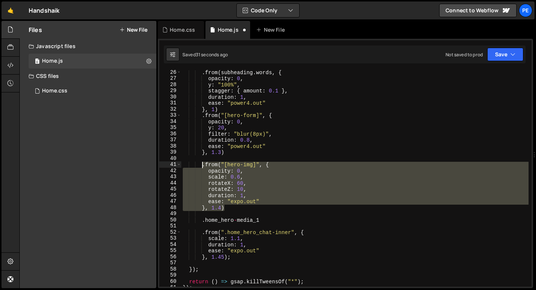
drag, startPoint x: 226, startPoint y: 206, endPoint x: 203, endPoint y: 166, distance: 46.4
click at [203, 166] on div ". from ( subheading . words , { opacity : 0 , y : "100%" , stagger : { amount :…" at bounding box center [354, 183] width 347 height 229
click at [228, 209] on div ". from ( subheading . words , { opacity : 0 , y : "100%" , stagger : { amount :…" at bounding box center [354, 178] width 347 height 216
type textarea "}, 1.4)"
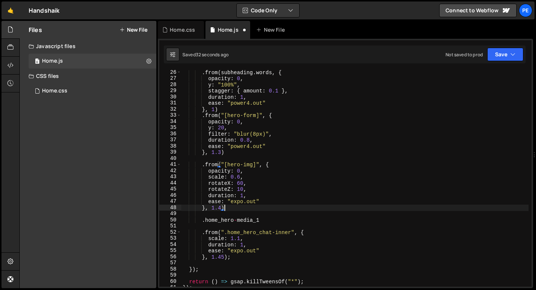
scroll to position [0, 1]
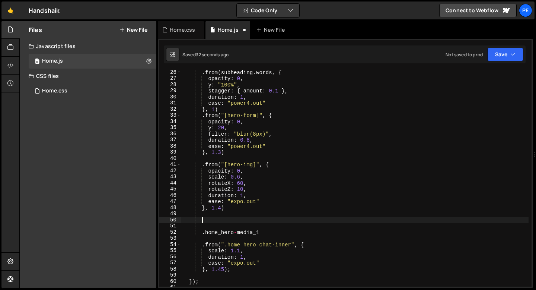
paste textarea "}, 1.4)"
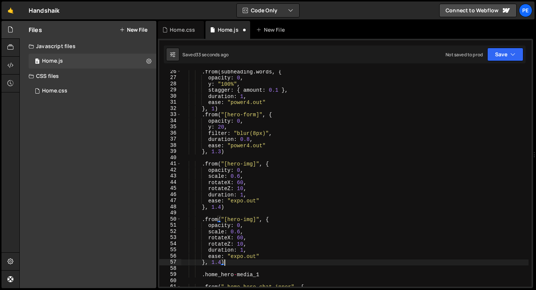
scroll to position [185, 0]
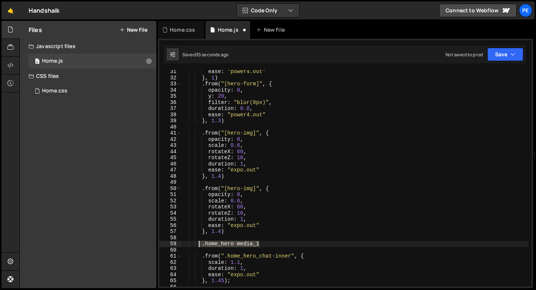
drag, startPoint x: 261, startPoint y: 244, endPoint x: 200, endPoint y: 244, distance: 60.7
click at [200, 244] on div "ease : "power4.out" } , 1 ) . from ( "[hero-form]" , { opacity : 0 , y : 20 , f…" at bounding box center [354, 183] width 347 height 229
type textarea ".home_hero-media_1"
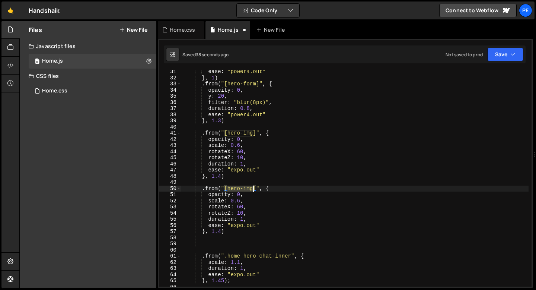
drag, startPoint x: 225, startPoint y: 188, endPoint x: 255, endPoint y: 188, distance: 29.8
click at [255, 188] on div "ease : "power4.out" } , 1 ) . from ( "[hero-form]" , { opacity : 0 , y : 20 , f…" at bounding box center [354, 183] width 347 height 229
paste textarea ".home_hero-media_1"
click at [228, 187] on div "ease : "power4.out" } , 1 ) . from ( "[hero-form]" , { opacity : 0 , y : 20 , f…" at bounding box center [354, 183] width 347 height 229
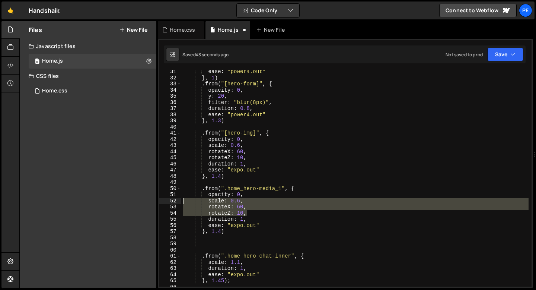
drag, startPoint x: 248, startPoint y: 215, endPoint x: 169, endPoint y: 198, distance: 80.4
click at [169, 199] on div ".from(".home_hero-media_1", { 31 32 33 34 35 36 37 38 39 40 41 42 43 44 45 46 4…" at bounding box center [345, 178] width 372 height 216
type textarea "scale: 0.6, rotateX: 60,"
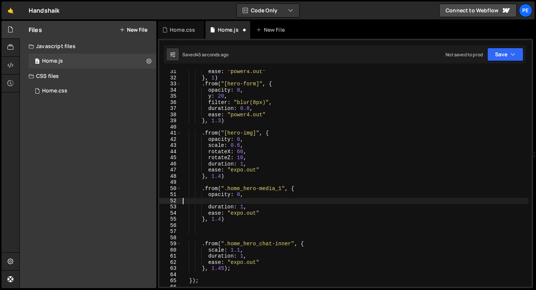
click at [248, 194] on div "ease : "power4.out" } , 1 ) . from ( "[hero-form]" , { opacity : 0 , y : 20 , f…" at bounding box center [354, 183] width 347 height 229
type textarea "opacity: 0,"
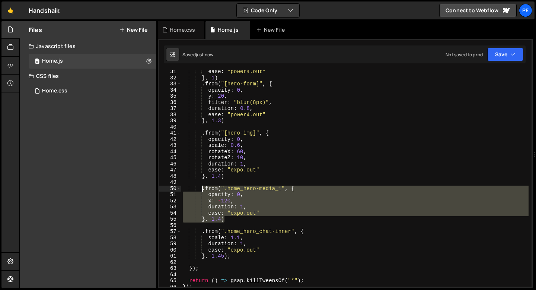
drag, startPoint x: 225, startPoint y: 218, endPoint x: 202, endPoint y: 191, distance: 35.7
click at [202, 191] on div "ease : "power4.out" } , 1 ) . from ( "[hero-form]" , { opacity : 0 , y : 20 , f…" at bounding box center [354, 183] width 347 height 229
type textarea "}, 1.4)"
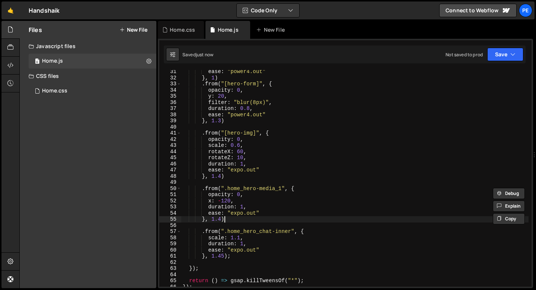
click at [231, 220] on div "ease : "power4.out" } , 1 ) . from ( "[hero-form]" , { opacity : 0 , y : 20 , f…" at bounding box center [354, 183] width 347 height 229
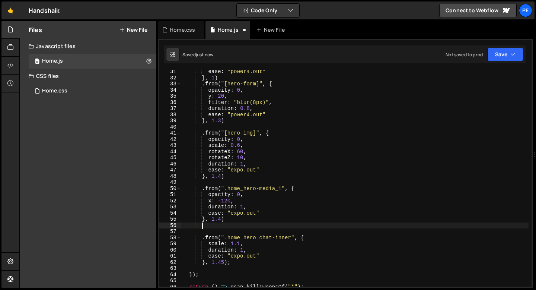
paste textarea "}, 1.4)"
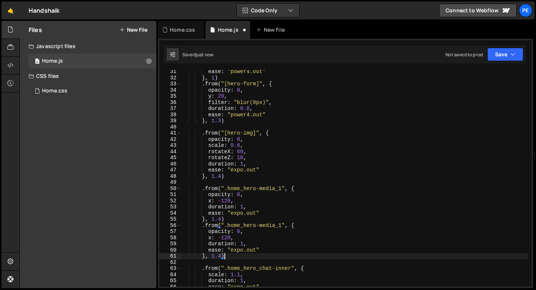
click at [282, 223] on div "ease : "power4.out" } , 1 ) . from ( "[hero-form]" , { opacity : 0 , y : 20 , f…" at bounding box center [354, 183] width 347 height 229
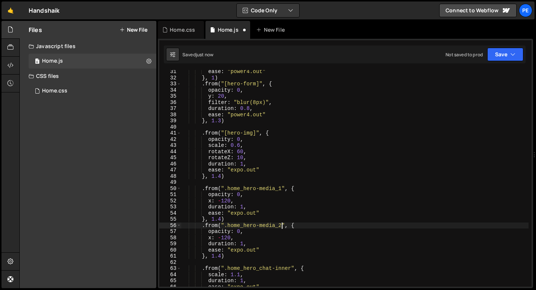
scroll to position [0, 7]
click at [220, 236] on div "ease : "power4.out" } , 1 ) . from ( "[hero-form]" , { opacity : 0 , y : 20 , f…" at bounding box center [354, 183] width 347 height 229
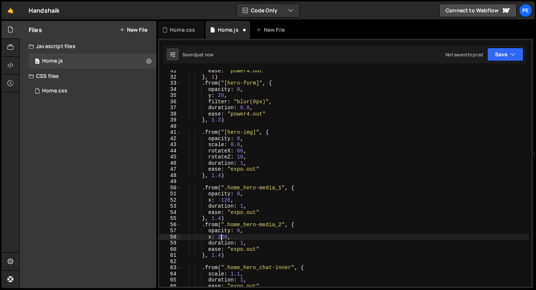
scroll to position [191, 0]
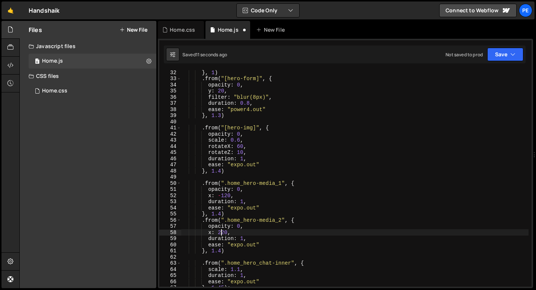
click at [221, 250] on div "} , 1 ) . from ( "[hero-form]" , { opacity : 0 , y : 20 , filter : "blur(8px)" …" at bounding box center [354, 183] width 347 height 229
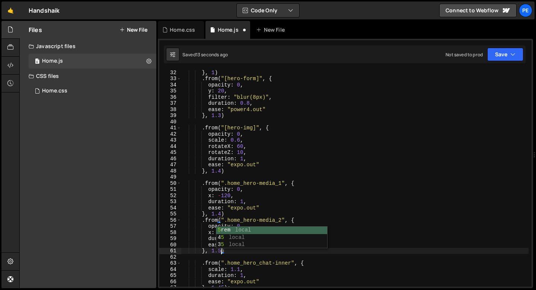
scroll to position [0, 2]
click at [211, 232] on div "} , 1 ) . from ( "[hero-form]" , { opacity : 0 , y : 20 , filter : "blur(8px)" …" at bounding box center [354, 183] width 347 height 229
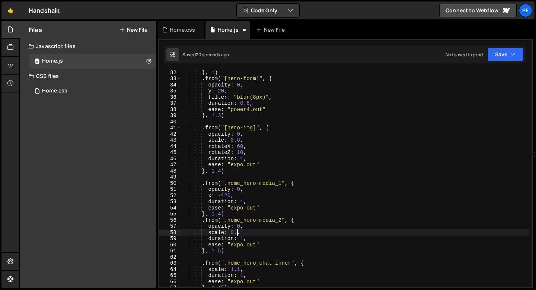
scroll to position [0, 4]
click at [244, 238] on div "} , 1 ) . from ( "[hero-form]" , { opacity : 0 , y : 20 , filter : "blur(8px)" …" at bounding box center [354, 183] width 347 height 229
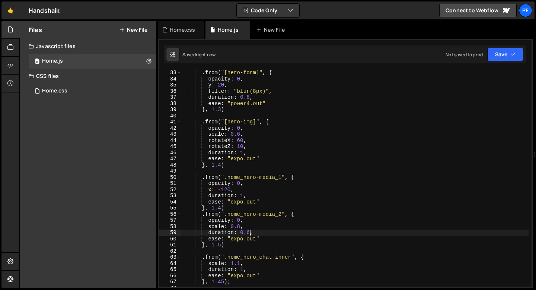
scroll to position [199, 0]
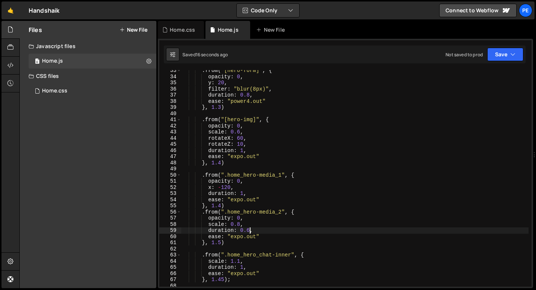
click at [283, 212] on div ". from ( "[hero-form]" , { opacity : 0 , y : 20 , filter : "blur(8px)" , durati…" at bounding box center [354, 181] width 347 height 229
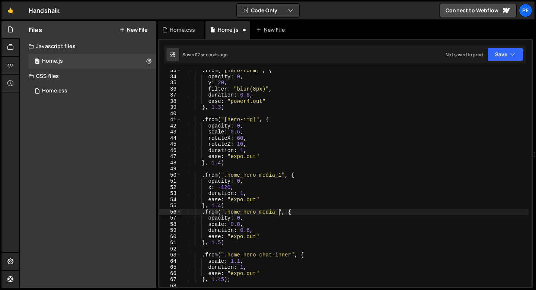
scroll to position [0, 7]
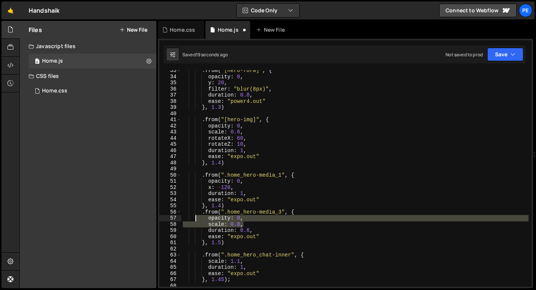
drag, startPoint x: 245, startPoint y: 223, endPoint x: 197, endPoint y: 217, distance: 48.4
click at [197, 217] on div ". from ( "[hero-form]" , { opacity : 0 , y : 20 , filter : "blur(8px)" , durati…" at bounding box center [354, 181] width 347 height 229
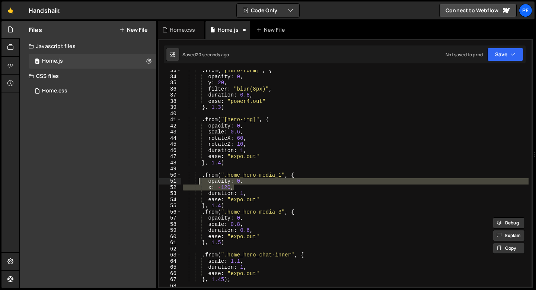
drag, startPoint x: 241, startPoint y: 188, endPoint x: 200, endPoint y: 182, distance: 41.7
click at [200, 182] on div ". from ( "[hero-form]" , { opacity : 0 , y : 20 , filter : "blur(8px)" , durati…" at bounding box center [354, 181] width 347 height 229
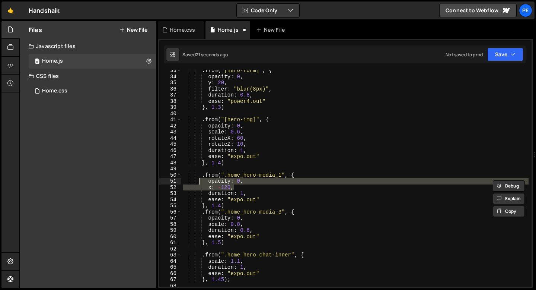
paste textarea "scale: 0.8"
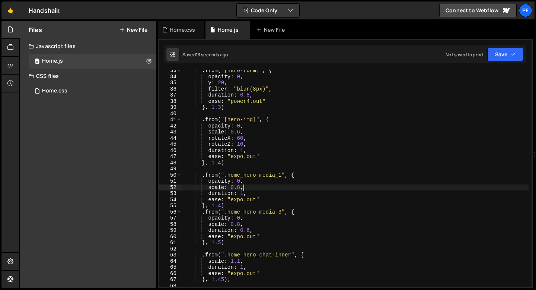
click at [221, 206] on div ". from ( "[hero-form]" , { opacity : 0 , y : 20 , filter : "blur(8px)" , durati…" at bounding box center [354, 181] width 347 height 229
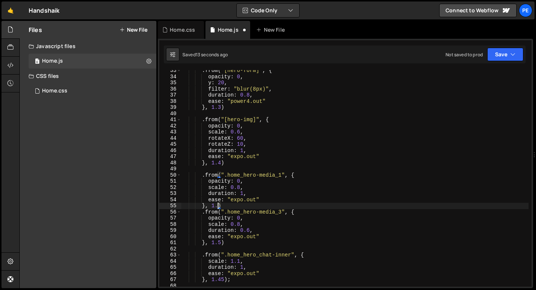
scroll to position [0, 2]
click at [220, 242] on div ". from ( "[hero-form]" , { opacity : 0 , y : 20 , filter : "blur(8px)" , durati…" at bounding box center [354, 181] width 347 height 229
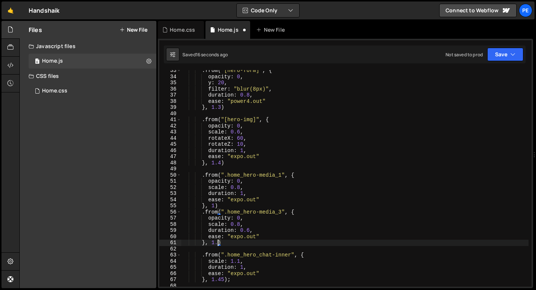
type textarea "}, 1.2)"
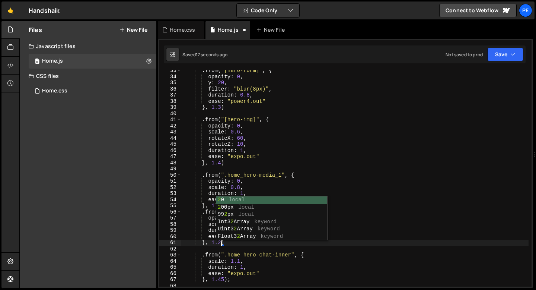
click at [229, 247] on div ". from ( "[hero-form]" , { opacity : 0 , y : 20 , filter : "blur(8px)" , durati…" at bounding box center [354, 181] width 347 height 229
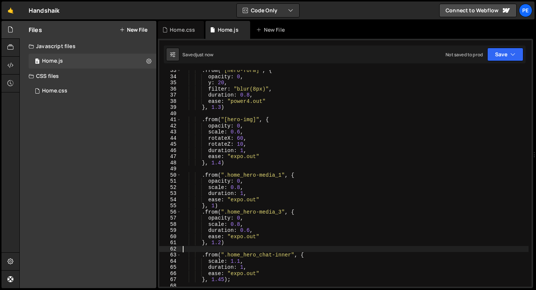
click at [240, 188] on div ". from ( "[hero-form]" , { opacity : 0 , y : 20 , filter : "blur(8px)" , durati…" at bounding box center [354, 181] width 347 height 229
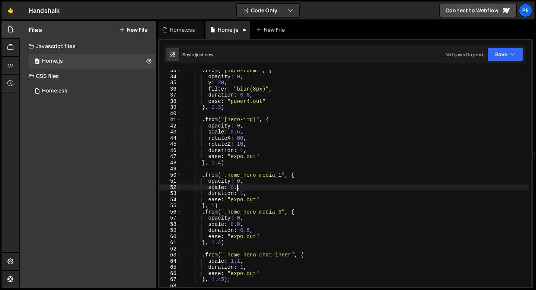
scroll to position [0, 4]
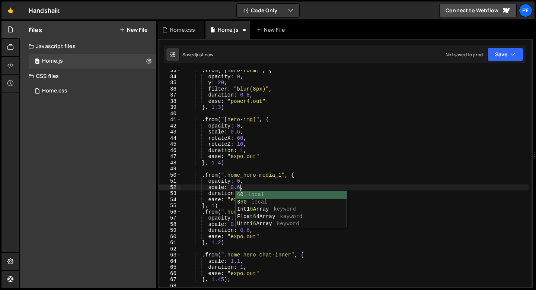
click at [212, 232] on div ". from ( "[hero-form]" , { opacity : 0 , y : 20 , filter : "blur(8px)" , durati…" at bounding box center [354, 181] width 347 height 229
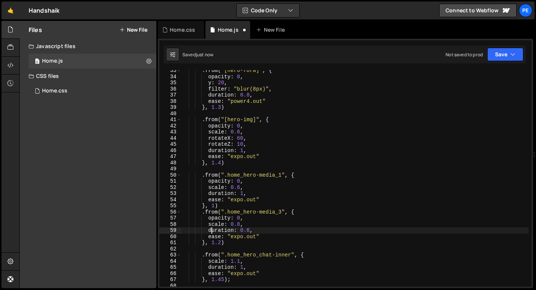
click at [241, 225] on div ". from ( "[hero-form]" , { opacity : 0 , y : 20 , filter : "blur(8px)" , durati…" at bounding box center [354, 181] width 347 height 229
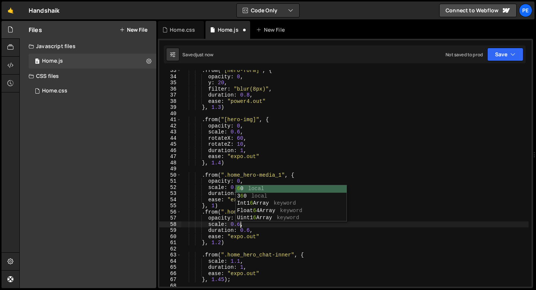
click at [251, 232] on div ". from ( "[hero-form]" , { opacity : 0 , y : 20 , filter : "blur(8px)" , durati…" at bounding box center [354, 181] width 347 height 229
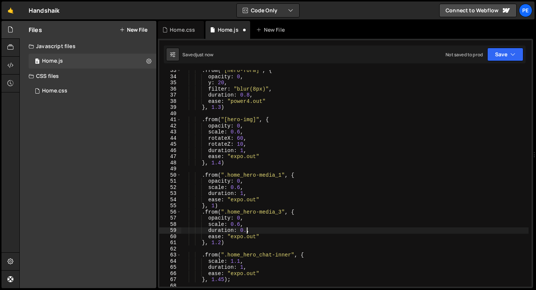
scroll to position [0, 4]
click at [240, 189] on div ". from ( "[hero-form]" , { opacity : 0 , y : 20 , filter : "blur(8px)" , durati…" at bounding box center [354, 181] width 347 height 229
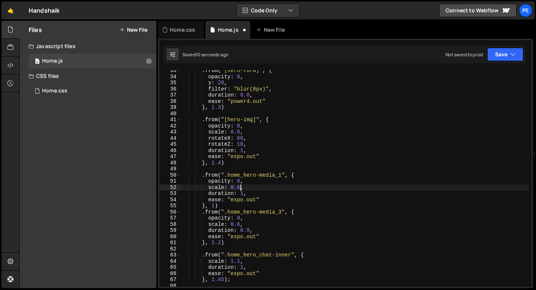
click at [250, 230] on div ". from ( "[hero-form]" , { opacity : 0 , y : 20 , filter : "blur(8px)" , durati…" at bounding box center [354, 181] width 347 height 229
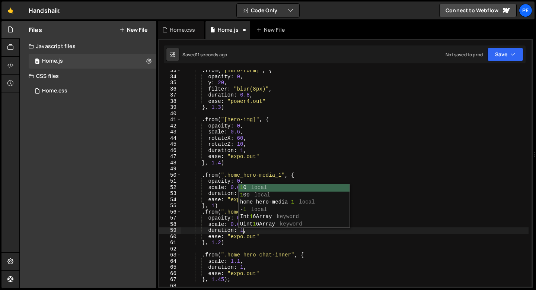
scroll to position [0, 4]
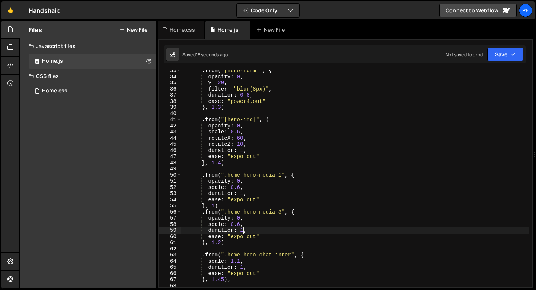
click at [215, 207] on div ". from ( "[hero-form]" , { opacity : 0 , y : 20 , filter : "blur(8px)" , durati…" at bounding box center [354, 181] width 347 height 229
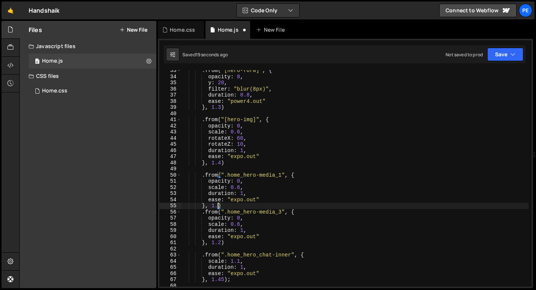
scroll to position [0, 2]
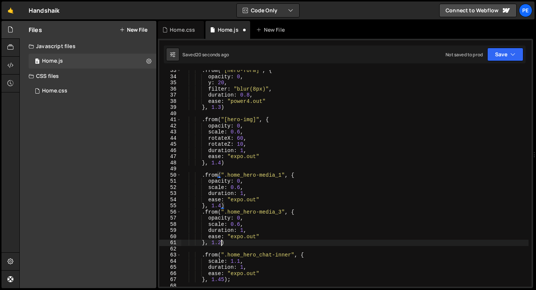
click at [220, 242] on div ". from ( "[hero-form]" , { opacity : 0 , y : 20 , filter : "blur(8px)" , durati…" at bounding box center [354, 181] width 347 height 229
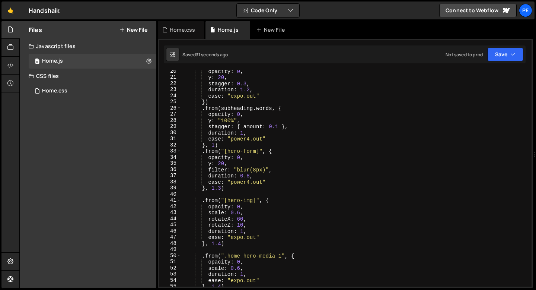
scroll to position [151, 0]
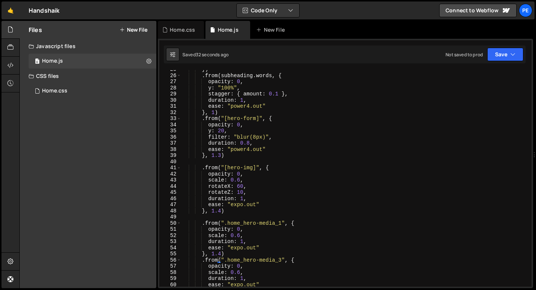
click at [234, 156] on div "}) . from ( subheading . words , { opacity : 0 , y : "100%" , stagger : { amoun…" at bounding box center [354, 180] width 347 height 229
type textarea "}, 1.3)"
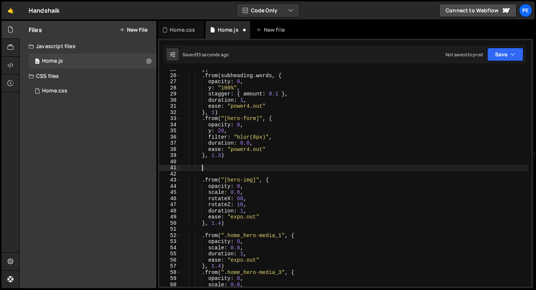
scroll to position [0, 1]
paste textarea "home_hero-wrapper"
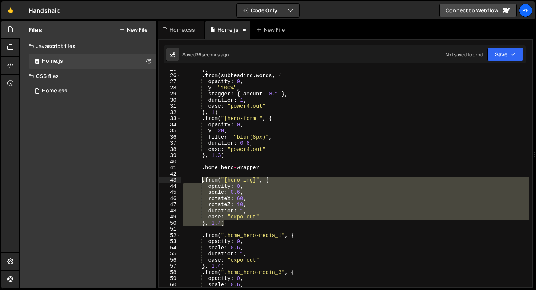
drag, startPoint x: 225, startPoint y: 224, endPoint x: 203, endPoint y: 182, distance: 47.8
click at [203, 182] on div "}) . from ( subheading . words , { opacity : 0 , y : "100%" , stagger : { amoun…" at bounding box center [354, 180] width 347 height 229
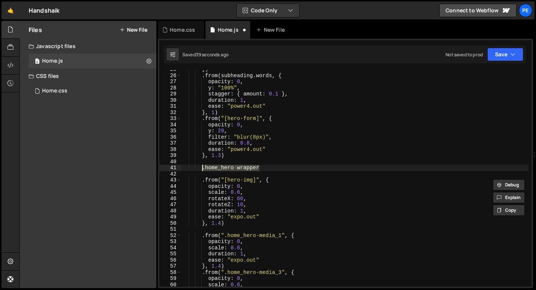
drag, startPoint x: 260, startPoint y: 168, endPoint x: 202, endPoint y: 168, distance: 57.7
click at [202, 168] on div "}) . from ( subheading . words , { opacity : 0 , y : "100%" , stagger : { amoun…" at bounding box center [354, 180] width 347 height 229
type textarea ".home_hero-wrapper"
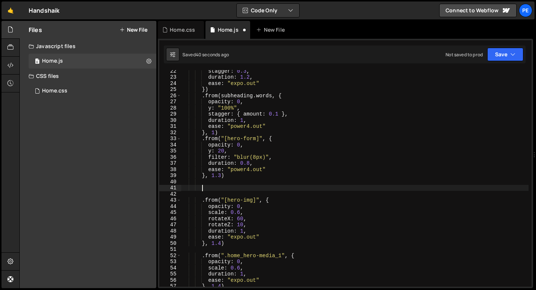
scroll to position [130, 0]
click at [226, 134] on div "stagger : 0.3 , duration : 1.2 , ease : "expo.out" }) . from ( subheading . wor…" at bounding box center [354, 183] width 347 height 229
type textarea "}, 1)"
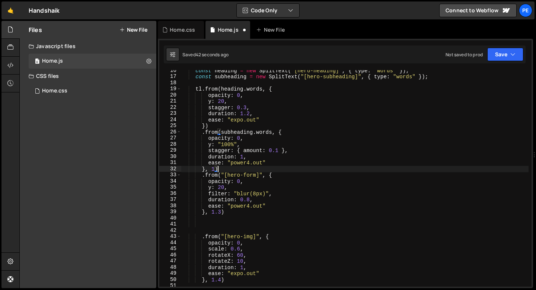
scroll to position [79, 0]
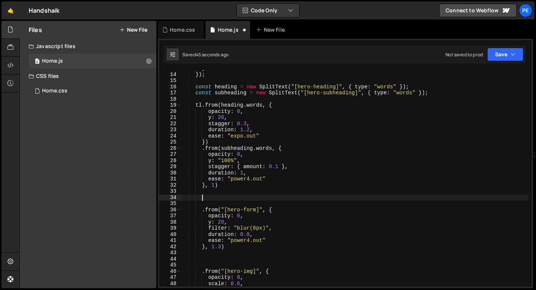
paste textarea ".home_hero-wrapper"
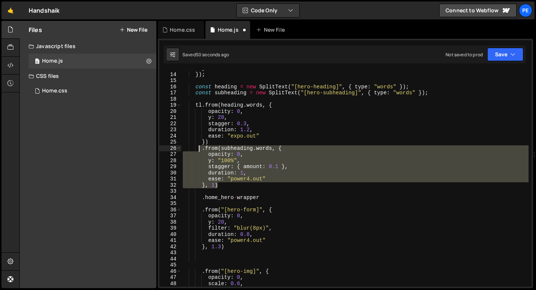
drag, startPoint x: 221, startPoint y: 183, endPoint x: 200, endPoint y: 150, distance: 39.0
click at [200, 150] on div "} }) ; const heading = new SplitText ( "[hero-heading]" , { type : "words" }) ;…" at bounding box center [354, 179] width 347 height 229
click at [260, 197] on div "} }) ; const heading = new SplitText ( "[hero-heading]" , { type : "words" }) ;…" at bounding box center [354, 179] width 347 height 229
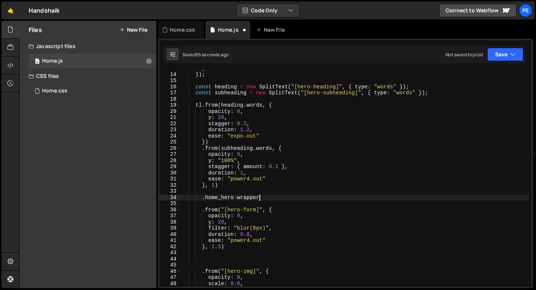
type textarea ".home_hero-wrapper"
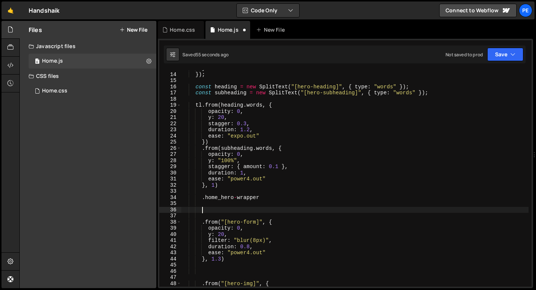
paste textarea "}, 1)"
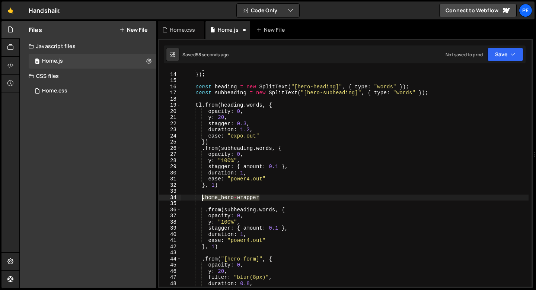
drag, startPoint x: 259, startPoint y: 196, endPoint x: 201, endPoint y: 197, distance: 58.1
click at [202, 197] on div "} }) ; const heading = new SplitText ( "[hero-heading]" , { type : "words" }) ;…" at bounding box center [354, 179] width 347 height 229
type textarea ".home_hero-wrapper"
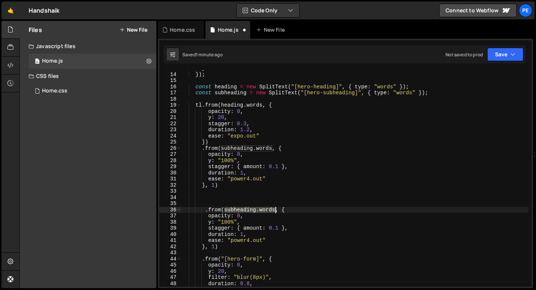
drag, startPoint x: 225, startPoint y: 210, endPoint x: 276, endPoint y: 209, distance: 51.0
click at [276, 209] on div "} }) ; const heading = new SplitText ( "[hero-heading]" , { type : "words" }) ;…" at bounding box center [354, 179] width 347 height 229
paste textarea ".home_hero-wrapper""
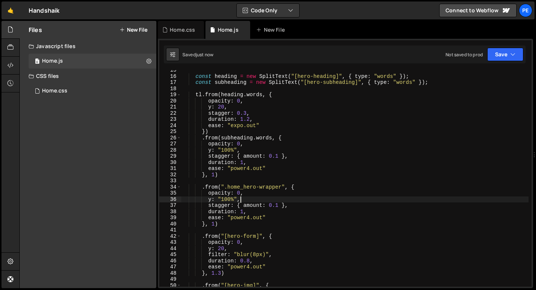
scroll to position [89, 0]
click at [228, 198] on div "const heading = new SplitText ( "[hero-heading]" , { type : "words" }) ; const …" at bounding box center [354, 181] width 347 height 229
click at [288, 206] on div "const heading = new SplitText ( "[hero-heading]" , { type : "words" }) ; const …" at bounding box center [354, 181] width 347 height 229
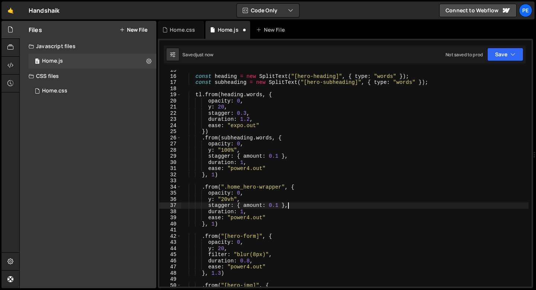
click at [288, 206] on div "const heading = new SplitText ( "[hero-heading]" , { type : "words" }) ; const …" at bounding box center [354, 181] width 347 height 229
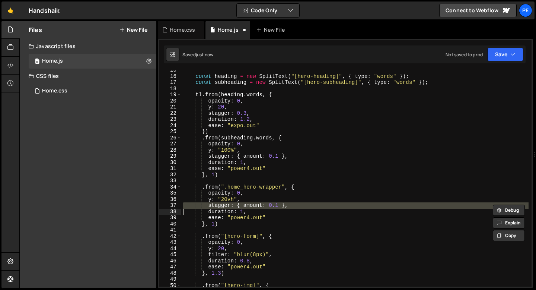
click at [288, 206] on div "const heading = new SplitText ( "[hero-heading]" , { type : "words" }) ; const …" at bounding box center [354, 181] width 347 height 229
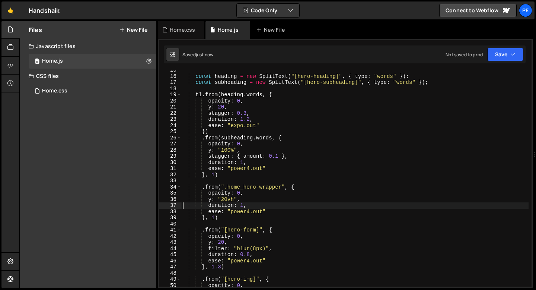
click at [248, 193] on div "const heading = new SplitText ( "[hero-heading]" , { type : "words" }) ; const …" at bounding box center [354, 181] width 347 height 229
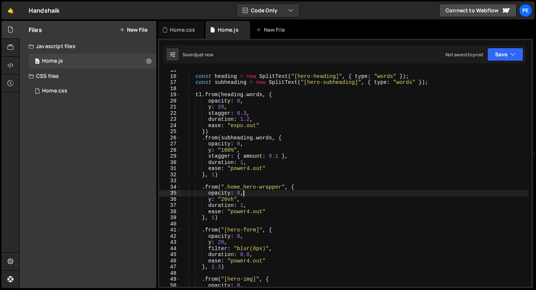
click at [248, 193] on div "const heading = new SplitText ( "[hero-heading]" , { type : "words" }) ; const …" at bounding box center [354, 181] width 347 height 229
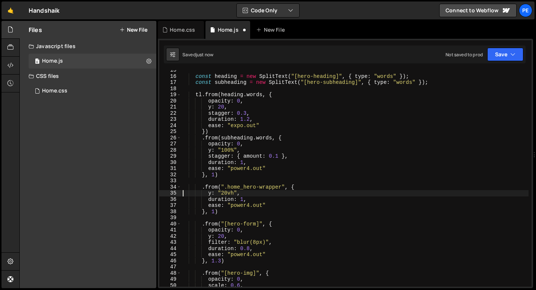
click at [215, 210] on div "const heading = new SplitText ( "[hero-heading]" , { type : "words" }) ; const …" at bounding box center [354, 181] width 347 height 229
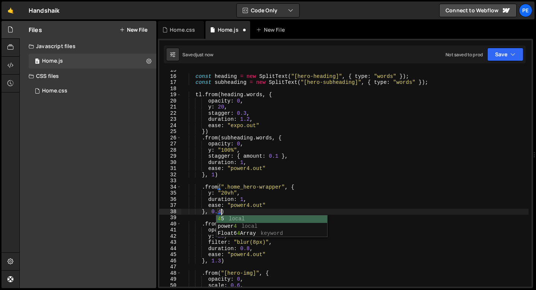
scroll to position [0, 2]
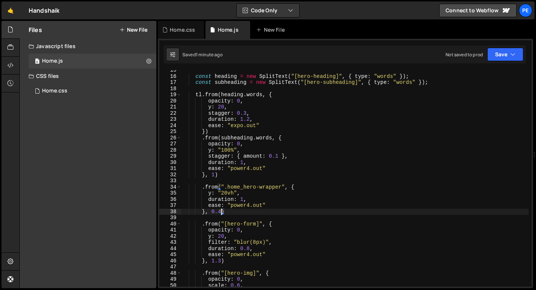
click at [219, 187] on div "const heading = new SplitText ( "[hero-heading]" , { type : "words" }) ; const …" at bounding box center [354, 181] width 347 height 229
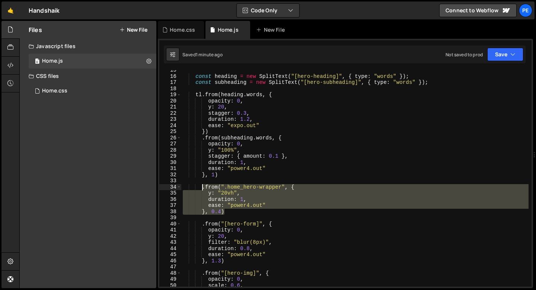
drag, startPoint x: 228, startPoint y: 213, endPoint x: 202, endPoint y: 188, distance: 35.3
click at [202, 189] on div "const heading = new SplitText ( "[hero-heading]" , { type : "words" }) ; const …" at bounding box center [354, 181] width 347 height 229
type textarea ".from(".home_hero-wrapper", { y: "20vh","
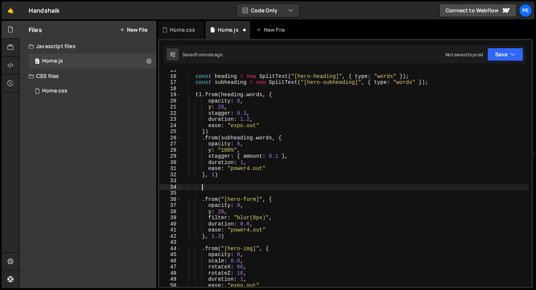
scroll to position [0, 1]
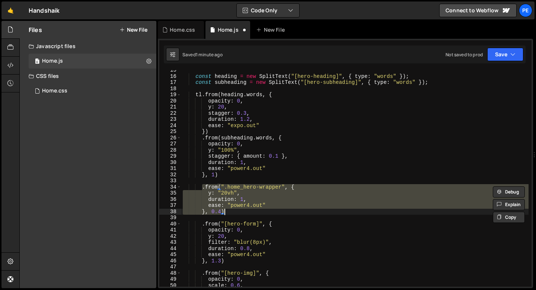
paste textarea ");"
type textarea ");"
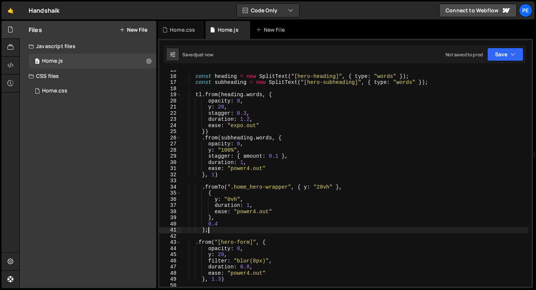
click at [221, 229] on div "const heading = new SplitText ( "[hero-heading]" , { type : "words" }) ; const …" at bounding box center [354, 181] width 347 height 229
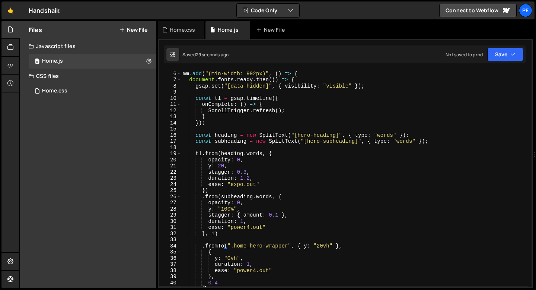
click at [260, 118] on div "// load animation mm . add ( "(min-width: 992px)" , ( ) => { document . fonts .…" at bounding box center [354, 178] width 347 height 229
type textarea "});"
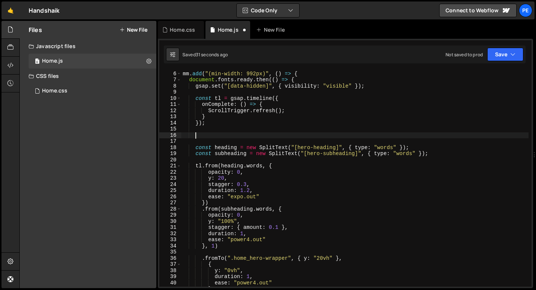
paste textarea ".set(".home_hero-wrapper", { y: "20vh" })"
type textarea ".set(".home_hero-wrapper", { y: "20vh" })"
click at [260, 131] on div "// load animation mm . add ( "(min-width: 992px)" , ( ) => { document . fonts .…" at bounding box center [354, 178] width 347 height 229
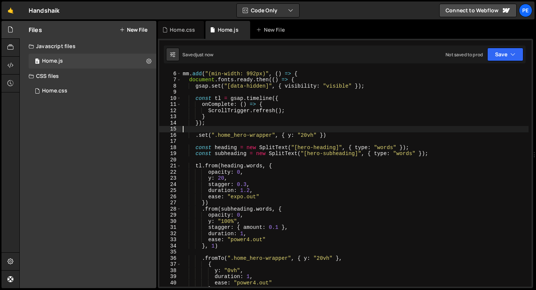
scroll to position [0, 0]
click at [259, 131] on div "// load animation mm . add ( "(min-width: 992px)" , ( ) => { document . fonts .…" at bounding box center [354, 178] width 347 height 229
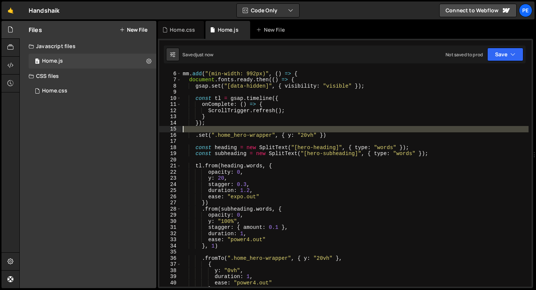
click at [259, 131] on div "// load animation mm . add ( "(min-width: 992px)" , ( ) => { document . fonts .…" at bounding box center [354, 178] width 347 height 229
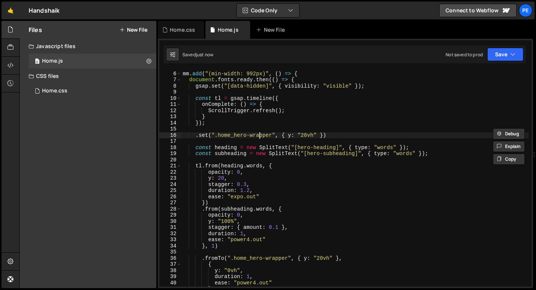
click at [258, 136] on div "// load animation mm . add ( "(min-width: 992px)" , ( ) => { document . fonts .…" at bounding box center [354, 178] width 347 height 229
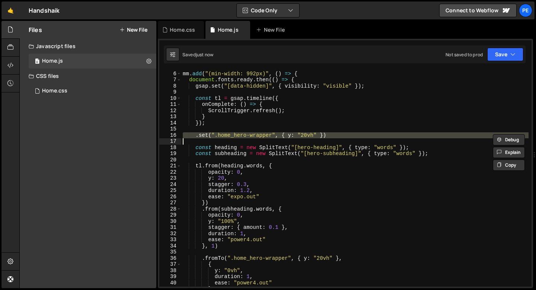
click at [258, 136] on div "// load animation mm . add ( "(min-width: 992px)" , ( ) => { document . fonts .…" at bounding box center [354, 178] width 347 height 229
type textarea ".set(".home_hero-wrapper", { y: "20vh" })"
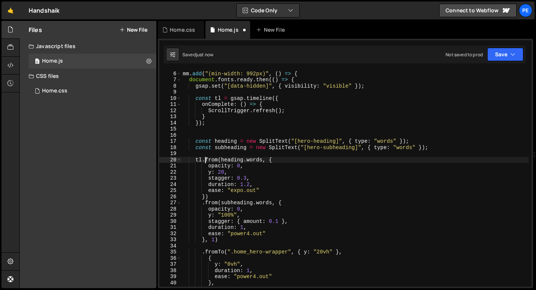
click at [205, 159] on div "// load animation mm . add ( "(min-width: 992px)" , ( ) => { document . fonts .…" at bounding box center [354, 178] width 347 height 229
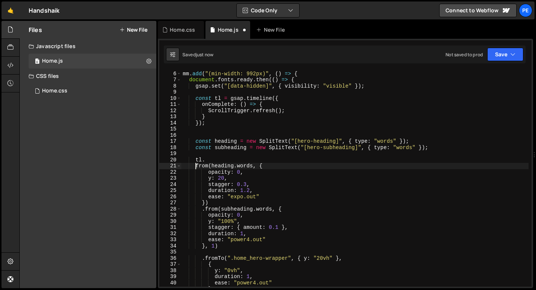
scroll to position [0, 1]
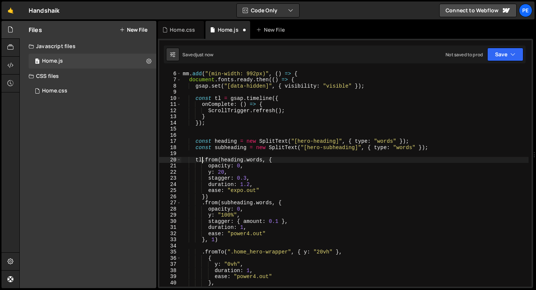
click at [203, 162] on div "// load animation mm . add ( "(min-width: 992px)" , ( ) => { document . fonts .…" at bounding box center [354, 178] width 347 height 229
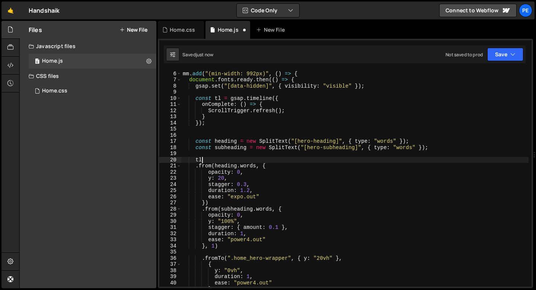
click at [212, 159] on div "// load animation mm . add ( "(min-width: 992px)" , ( ) => { document . fonts .…" at bounding box center [354, 178] width 347 height 229
type textarea "tl."
paste textarea
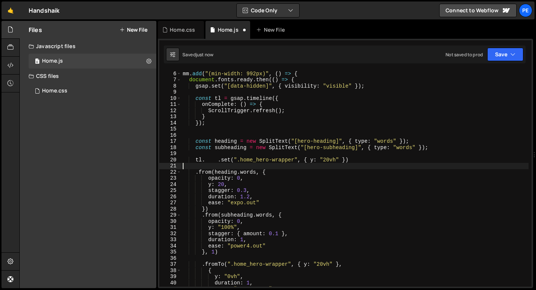
scroll to position [0, 0]
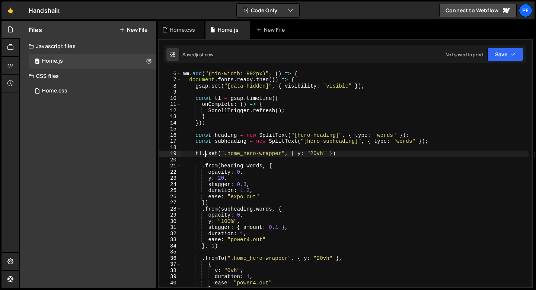
click at [206, 155] on div "// load animation mm . add ( "(min-width: 992px)" , ( ) => { document . fonts .…" at bounding box center [354, 178] width 347 height 229
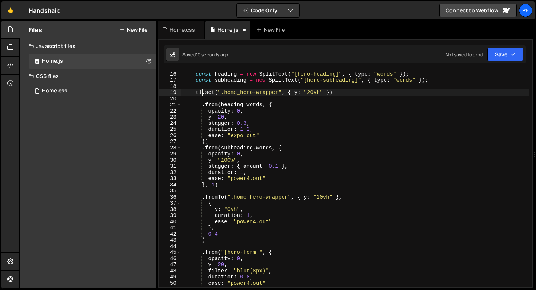
scroll to position [95, 0]
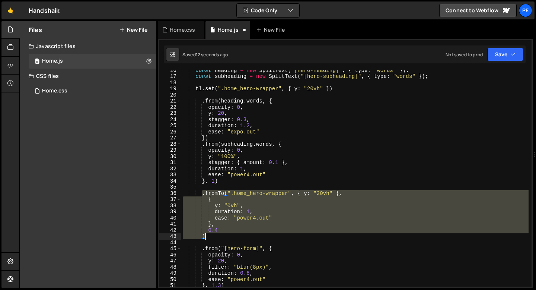
drag, startPoint x: 202, startPoint y: 194, endPoint x: 221, endPoint y: 235, distance: 45.2
click at [221, 235] on div "const heading = new SplitText ( "[hero-heading]" , { type : "words" }) ; const …" at bounding box center [354, 181] width 347 height 229
paste textarea "}, 0.4);"
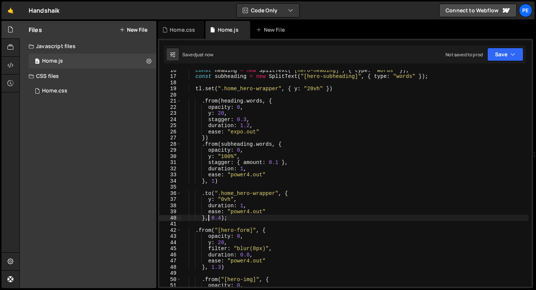
click at [212, 139] on div "const heading = new SplitText ( "[hero-heading]" , { type : "words" }) ; const …" at bounding box center [354, 181] width 347 height 229
type textarea "})"
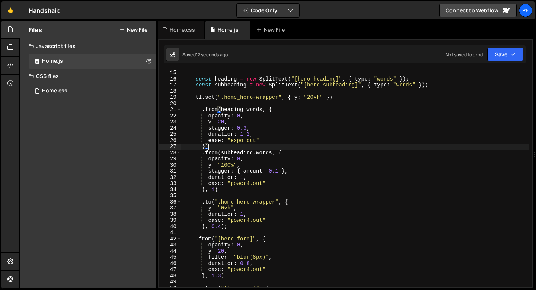
scroll to position [0, 1]
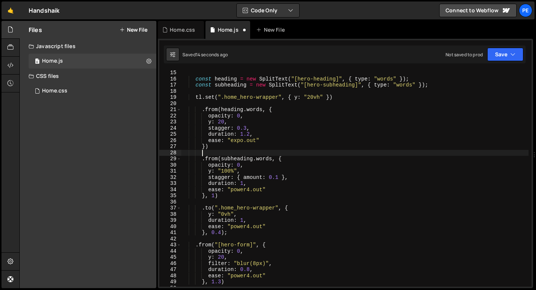
click at [333, 97] on div "const heading = new SplitText ( "[hero-heading]" , { type : "words" }) ; const …" at bounding box center [354, 184] width 347 height 229
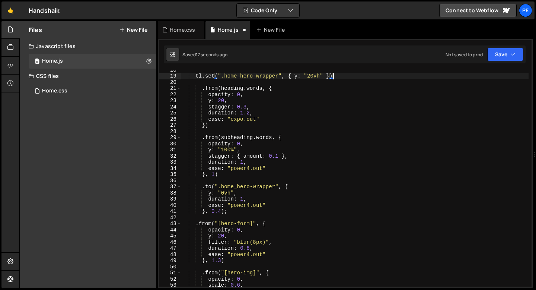
scroll to position [110, 0]
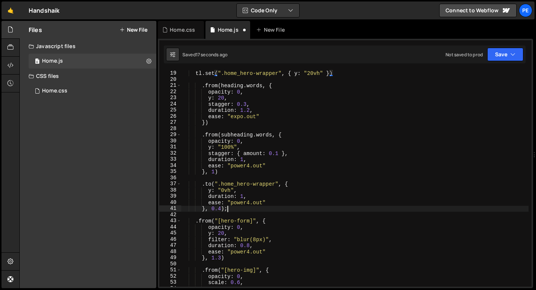
click at [232, 209] on div "tl . set ( ".home_hero-wrapper" , { y : "20vh" }) . from ( heading . words , { …" at bounding box center [354, 178] width 347 height 229
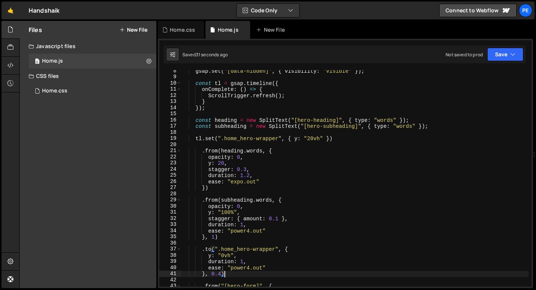
scroll to position [45, 0]
click at [214, 138] on div "gsap . set ( "[data-hidden]" , { visibility : "visible" }) ; const tl = gsap . …" at bounding box center [354, 182] width 347 height 229
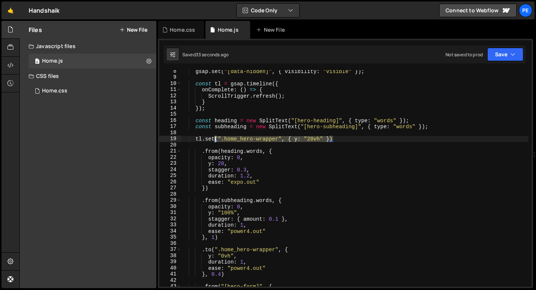
click at [214, 138] on div "gsap . set ( "[data-hidden]" , { visibility : "visible" }) ; const tl = gsap . …" at bounding box center [354, 182] width 347 height 229
drag, startPoint x: 206, startPoint y: 139, endPoint x: 331, endPoint y: 141, distance: 124.8
click at [332, 141] on div "gsap . set ( "[data-hidden]" , { visibility : "visible" }) ; const tl = gsap . …" at bounding box center [354, 182] width 347 height 229
click at [200, 150] on div "gsap . set ( "[data-hidden]" , { visibility : "visible" }) ; const tl = gsap . …" at bounding box center [354, 182] width 347 height 229
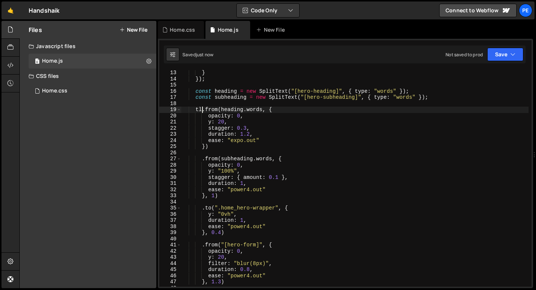
scroll to position [80, 0]
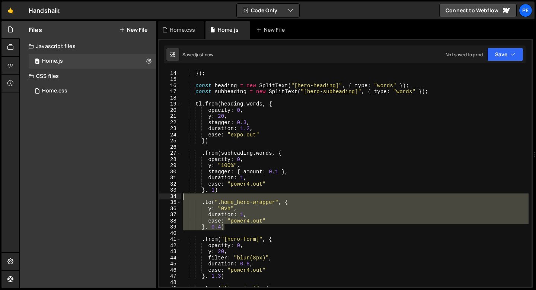
drag, startPoint x: 226, startPoint y: 228, endPoint x: 181, endPoint y: 196, distance: 55.8
click at [181, 196] on div "tl.from(heading.words, { 13 14 15 16 17 18 19 20 21 22 23 24 25 26 27 28 29 30 …" at bounding box center [345, 178] width 372 height 216
type textarea ".to(".home_hero-wrapper", {"
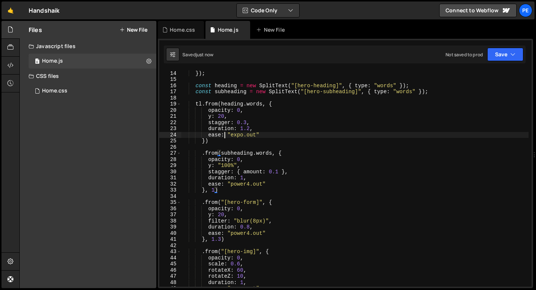
click at [224, 136] on div "} }) ; const heading = new SplitText ( "[hero-heading]" , { type : "words" }) ;…" at bounding box center [354, 178] width 347 height 229
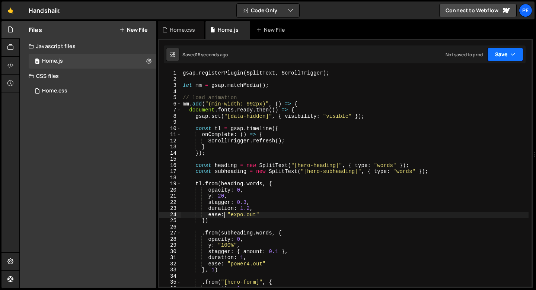
click at [502, 57] on button "Save" at bounding box center [505, 54] width 36 height 13
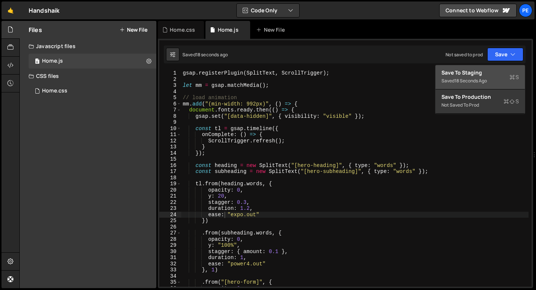
click at [480, 75] on div "Save to Staging S" at bounding box center [480, 72] width 77 height 7
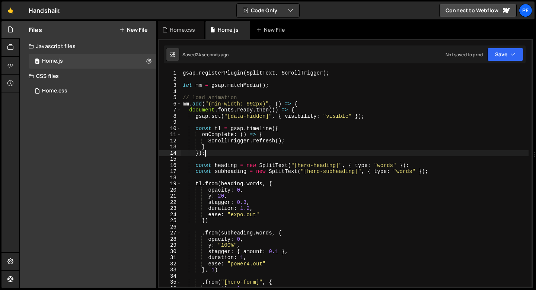
click at [227, 155] on div "gsap . registerPlugin ( SplitText , ScrollTrigger ) ; let mm = gsap . matchMedi…" at bounding box center [354, 184] width 347 height 229
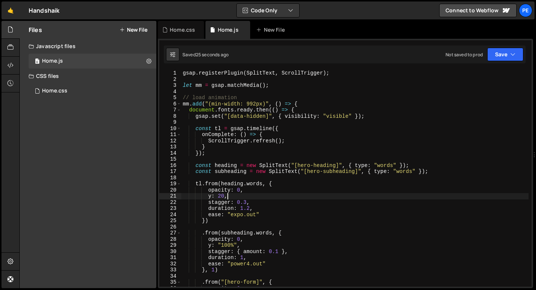
click at [229, 196] on div "gsap . registerPlugin ( SplitText , ScrollTrigger ) ; let mm = gsap . matchMedi…" at bounding box center [354, 184] width 347 height 229
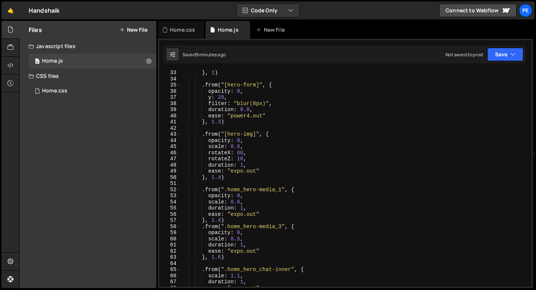
scroll to position [202, 0]
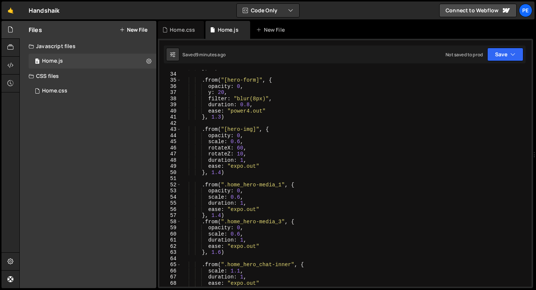
click at [247, 190] on div "} , 1 ) . from ( "[hero-form]" , { opacity : 0 , y : 20 , filter : "blur(8px)" …" at bounding box center [354, 179] width 347 height 229
type textarea "opacity: 0,"
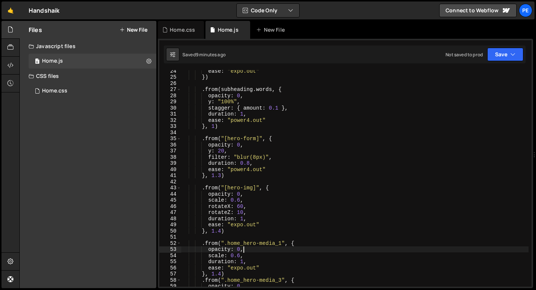
scroll to position [0, 0]
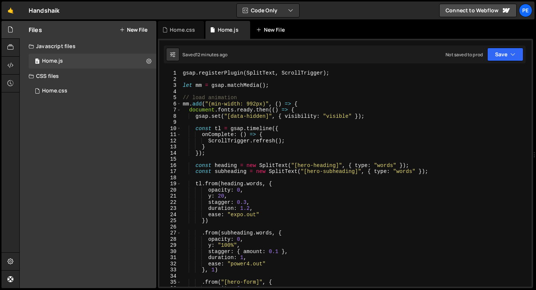
click at [272, 31] on div "New File" at bounding box center [271, 29] width 31 height 7
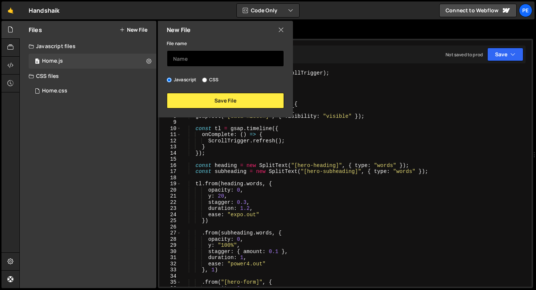
click at [209, 62] on input "text" at bounding box center [225, 58] width 117 height 16
type input "global"
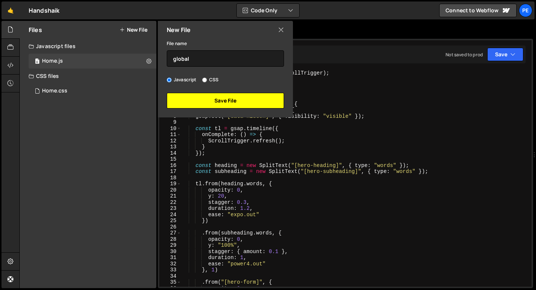
click at [215, 97] on button "Save File" at bounding box center [225, 101] width 117 height 16
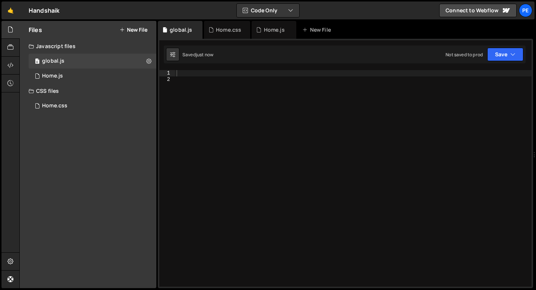
click at [203, 79] on div at bounding box center [353, 184] width 357 height 229
paste textarea "});"
type textarea "});"
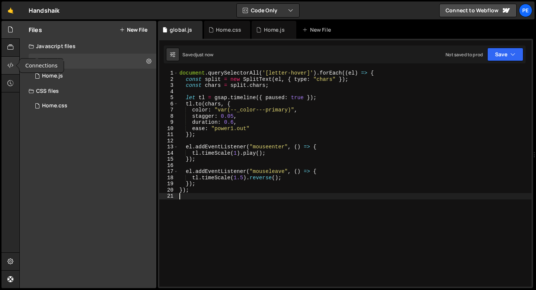
click at [15, 66] on div at bounding box center [10, 66] width 18 height 18
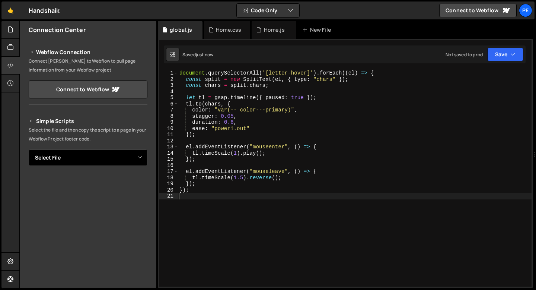
click at [100, 153] on select "Select File Home.js Home.css global.js" at bounding box center [88, 157] width 119 height 16
select select "45061"
click at [29, 149] on select "Select File Home.js Home.css global.js" at bounding box center [88, 157] width 119 height 16
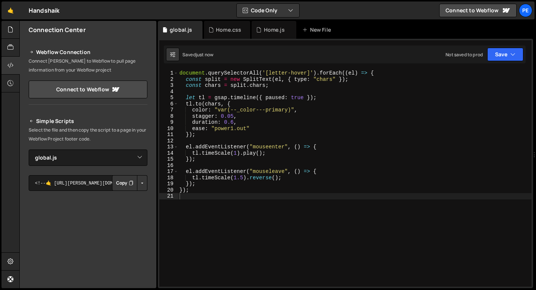
click at [119, 188] on button "Copy" at bounding box center [124, 183] width 25 height 16
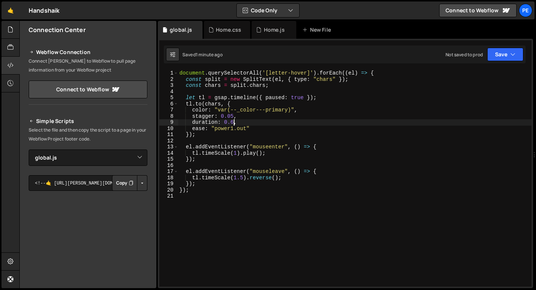
click at [233, 123] on div "document . querySelectorAll ( '[letter-hover]' ) . forEach (( el ) => { const s…" at bounding box center [355, 184] width 354 height 229
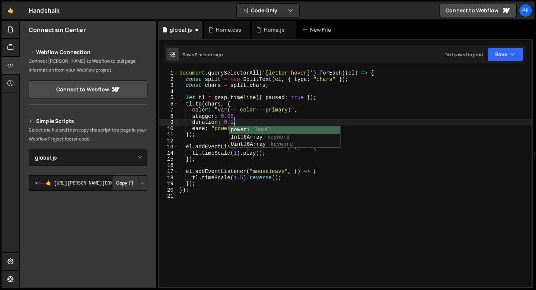
click at [234, 116] on div "document . querySelectorAll ( '[letter-hover]' ) . forEach (( el ) => { const s…" at bounding box center [355, 184] width 354 height 229
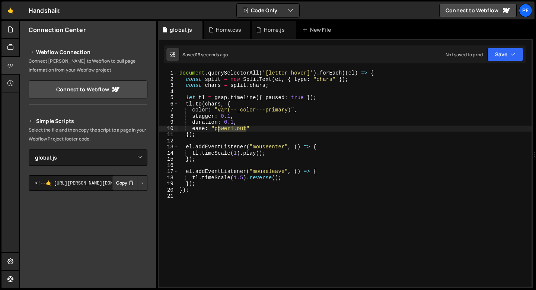
drag, startPoint x: 246, startPoint y: 129, endPoint x: 215, endPoint y: 128, distance: 30.9
click at [215, 128] on div "document . querySelectorAll ( '[letter-hover]' ) . forEach (( el ) => { const s…" at bounding box center [355, 184] width 354 height 229
click at [234, 121] on div "document . querySelectorAll ( '[letter-hover]' ) . forEach (( el ) => { const s…" at bounding box center [355, 184] width 354 height 229
click at [230, 117] on div "document . querySelectorAll ( '[letter-hover]' ) . forEach (( el ) => { const s…" at bounding box center [355, 184] width 354 height 229
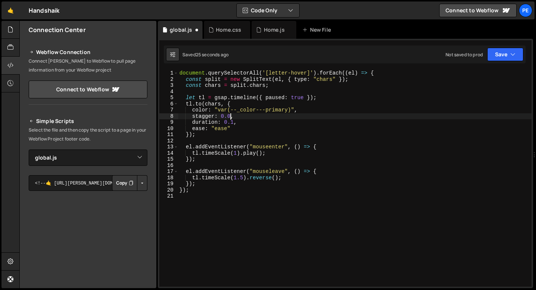
scroll to position [0, 3]
click at [233, 123] on div "document . querySelectorAll ( '[letter-hover]' ) . forEach (( el ) => { const s…" at bounding box center [355, 184] width 354 height 229
click at [236, 128] on div "document . querySelectorAll ( '[letter-hover]' ) . forEach (( el ) => { const s…" at bounding box center [355, 184] width 354 height 229
click at [209, 137] on div "document . querySelectorAll ( '[letter-hover]' ) . forEach (( el ) => { const s…" at bounding box center [355, 184] width 354 height 229
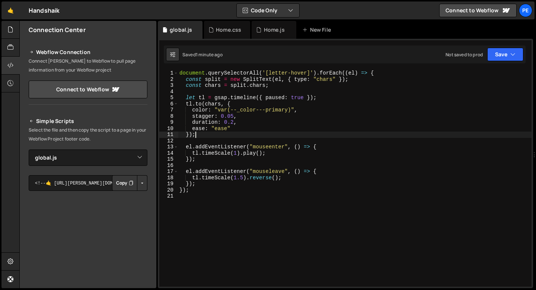
scroll to position [0, 1]
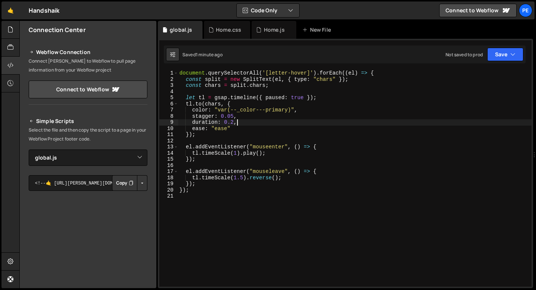
click at [246, 123] on div "document . querySelectorAll ( '[letter-hover]' ) . forEach (( el ) => { const s…" at bounding box center [355, 184] width 354 height 229
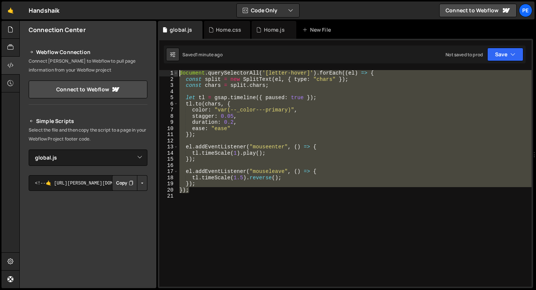
drag, startPoint x: 196, startPoint y: 190, endPoint x: 175, endPoint y: 75, distance: 116.7
click at [175, 75] on div "duration: 0.2, 1 2 3 4 5 6 7 8 9 10 11 12 13 14 15 16 17 18 19 20 21 document .…" at bounding box center [345, 178] width 372 height 216
type textarea "document.querySelectorAll('[letter-hover]').forEach((el) => { const split = new…"
paste textarea
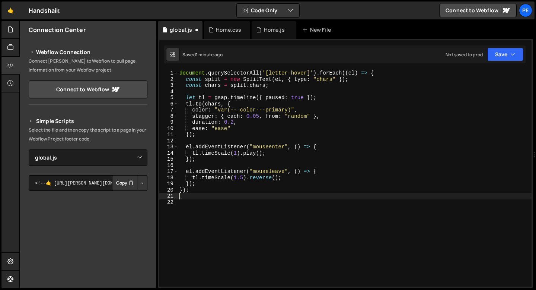
scroll to position [0, 0]
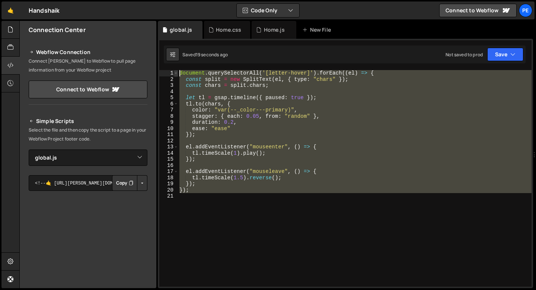
drag, startPoint x: 193, startPoint y: 197, endPoint x: 178, endPoint y: 71, distance: 126.4
click at [178, 71] on div "1 2 3 4 5 6 7 8 9 10 11 12 13 14 15 16 17 18 19 20 21 document . querySelectorA…" at bounding box center [345, 178] width 372 height 216
type textarea "document.querySelectorAll('[letter-hover]').forEach((el) => { const split = new…"
paste textarea
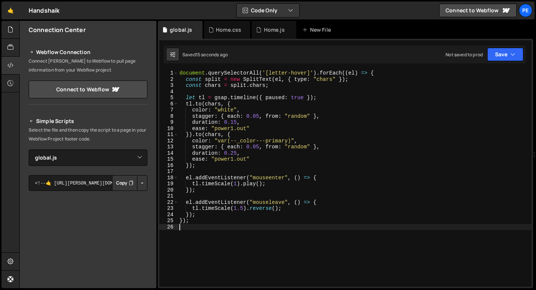
click at [234, 127] on div "document . querySelectorAll ( '[letter-hover]' ) . forEach (( el ) => { const s…" at bounding box center [355, 184] width 354 height 229
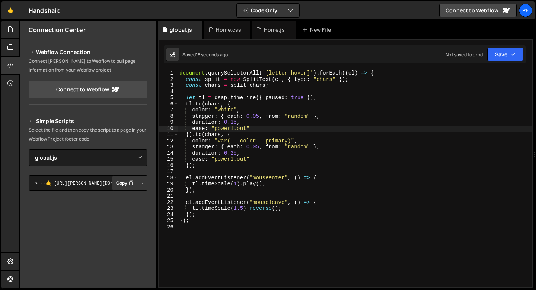
click at [237, 153] on div "document . querySelectorAll ( '[letter-hover]' ) . forEach (( el ) => { const s…" at bounding box center [355, 184] width 354 height 229
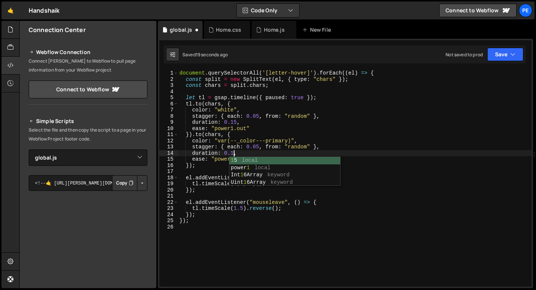
scroll to position [0, 4]
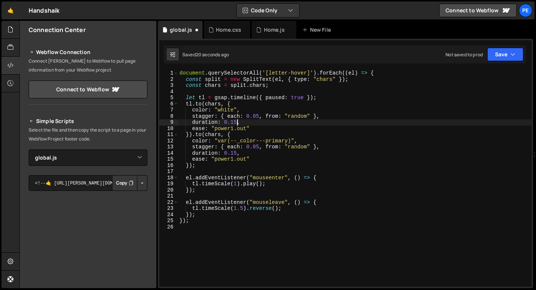
click at [236, 123] on div "document . querySelectorAll ( '[letter-hover]' ) . forEach (( el ) => { const s…" at bounding box center [355, 184] width 354 height 229
click at [259, 117] on div "document . querySelectorAll ( '[letter-hover]' ) . forEach (( el ) => { const s…" at bounding box center [355, 184] width 354 height 229
click at [259, 147] on div "document . querySelectorAll ( '[letter-hover]' ) . forEach (( el ) => { const s…" at bounding box center [355, 184] width 354 height 229
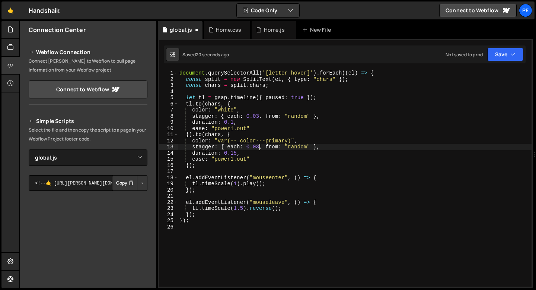
click at [229, 127] on div "document . querySelectorAll ( '[letter-hover]' ) . forEach (( el ) => { const s…" at bounding box center [355, 184] width 354 height 229
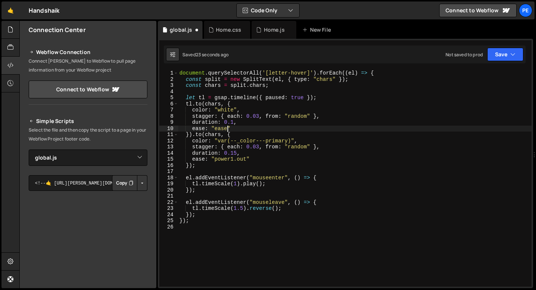
scroll to position [0, 3]
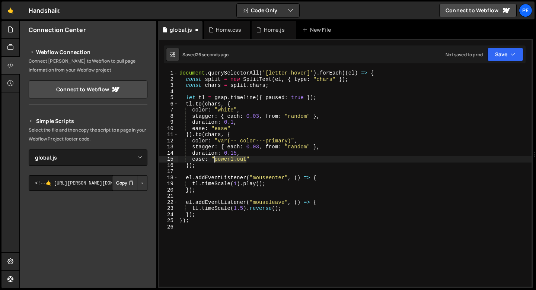
drag, startPoint x: 247, startPoint y: 159, endPoint x: 216, endPoint y: 159, distance: 31.3
click at [216, 159] on div "document . querySelectorAll ( '[letter-hover]' ) . forEach (( el ) => { const s…" at bounding box center [355, 184] width 354 height 229
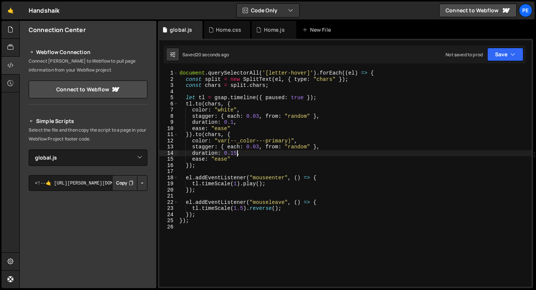
click at [237, 152] on div "document . querySelectorAll ( '[letter-hover]' ) . forEach (( el ) => { const s…" at bounding box center [355, 184] width 354 height 229
click at [295, 117] on div "document . querySelectorAll ( '[letter-hover]' ) . forEach (( el ) => { const s…" at bounding box center [355, 184] width 354 height 229
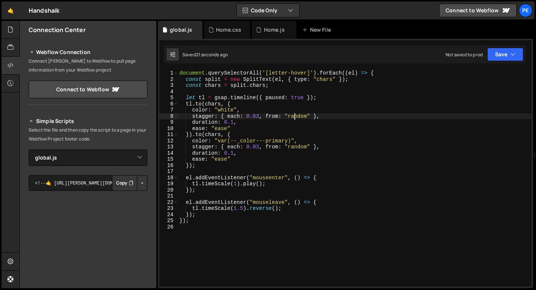
click at [295, 117] on div "document . querySelectorAll ( '[letter-hover]' ) . forEach (( el ) => { const s…" at bounding box center [355, 184] width 354 height 229
click at [297, 149] on div "document . querySelectorAll ( '[letter-hover]' ) . forEach (( el ) => { const s…" at bounding box center [355, 184] width 354 height 229
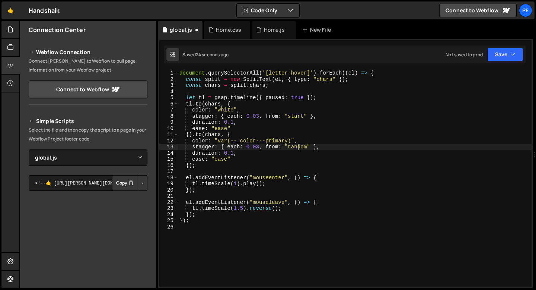
click at [296, 149] on div "document . querySelectorAll ( '[letter-hover]' ) . forEach (( el ) => { const s…" at bounding box center [355, 184] width 354 height 229
click at [260, 117] on div "document . querySelectorAll ( '[letter-hover]' ) . forEach (( el ) => { const s…" at bounding box center [355, 184] width 354 height 229
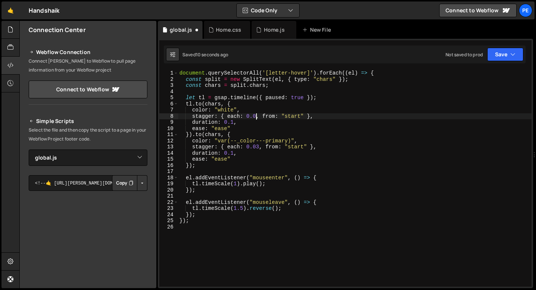
scroll to position [0, 6]
click at [258, 146] on div "document . querySelectorAll ( '[letter-hover]' ) . forEach (( el ) => { const s…" at bounding box center [355, 184] width 354 height 229
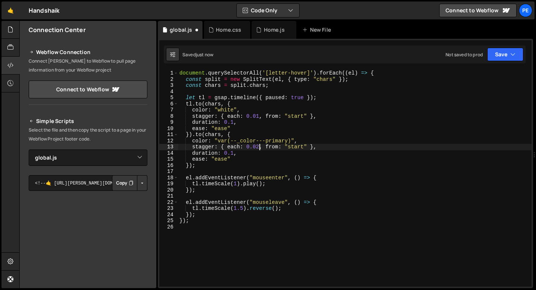
click at [260, 115] on div "document . querySelectorAll ( '[letter-hover]' ) . forEach (( el ) => { const s…" at bounding box center [355, 184] width 354 height 229
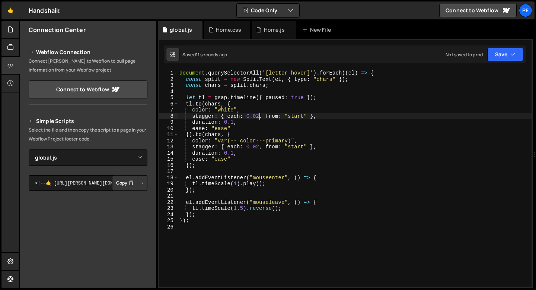
click at [297, 115] on div "document . querySelectorAll ( '[letter-hover]' ) . forEach (( el ) => { const s…" at bounding box center [355, 184] width 354 height 229
click at [296, 146] on div "document . querySelectorAll ( '[letter-hover]' ) . forEach (( el ) => { const s…" at bounding box center [355, 184] width 354 height 229
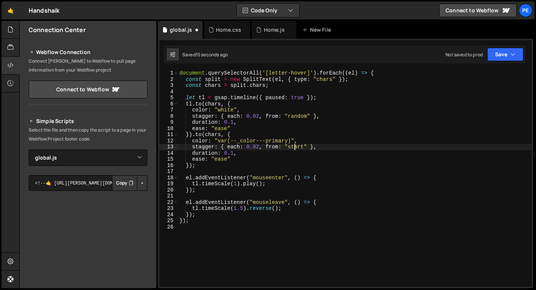
click at [296, 146] on div "document . querySelectorAll ( '[letter-hover]' ) . forEach (( el ) => { const s…" at bounding box center [355, 184] width 354 height 229
click at [232, 152] on div "document . querySelectorAll ( '[letter-hover]' ) . forEach (( el ) => { const s…" at bounding box center [355, 184] width 354 height 229
click at [228, 111] on div "document . querySelectorAll ( '[letter-hover]' ) . forEach (( el ) => { const s…" at bounding box center [355, 184] width 354 height 229
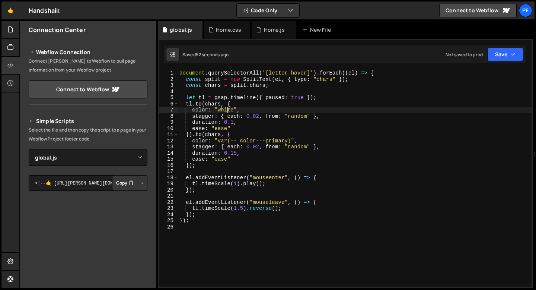
click at [228, 111] on div "document . querySelectorAll ( '[letter-hover]' ) . forEach (( el ) => { const s…" at bounding box center [355, 184] width 354 height 229
paste textarea "var(--_color---dark-60)"
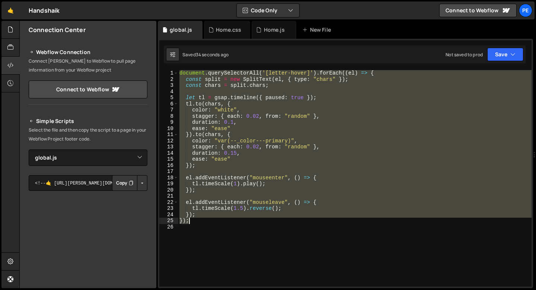
drag, startPoint x: 180, startPoint y: 72, endPoint x: 199, endPoint y: 223, distance: 152.1
click at [199, 223] on div "document . querySelectorAll ( '[letter-hover]' ) . forEach (( el ) => { const s…" at bounding box center [355, 184] width 354 height 229
type textarea "}); });"
paste textarea
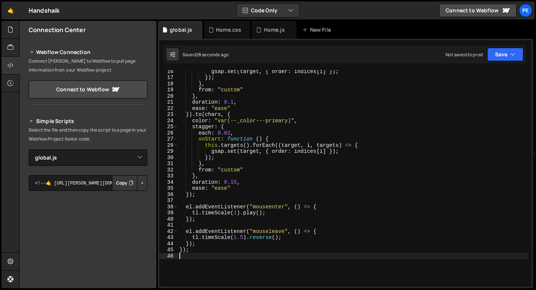
scroll to position [94, 0]
click at [244, 238] on div "gsap . set ( target , { order : indices [ i ] }) ; }) ; } , from : "custom" } ,…" at bounding box center [353, 182] width 351 height 229
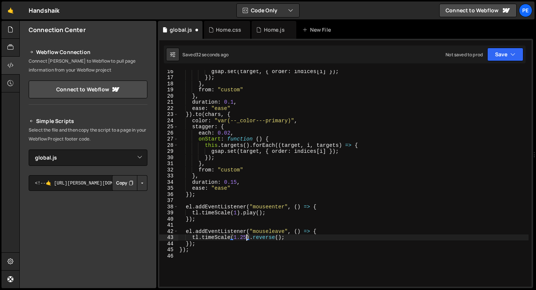
click at [234, 186] on div "gsap . set ( target , { order : indices [ i ] }) ; }) ; } , from : "custom" } ,…" at bounding box center [353, 182] width 351 height 229
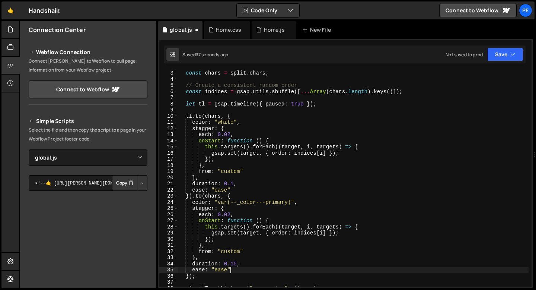
scroll to position [12, 0]
click at [267, 168] on div "const chars = split . chars ; // Create a consistent random order const indices…" at bounding box center [353, 184] width 351 height 229
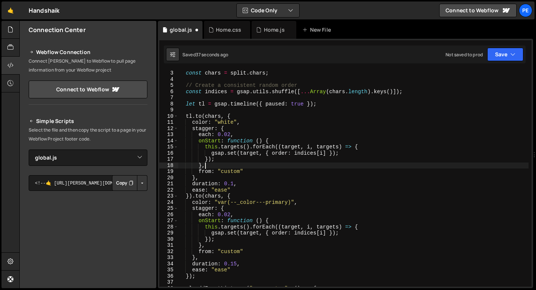
scroll to position [0, 1]
type textarea "},"
